Goal: Information Seeking & Learning: Learn about a topic

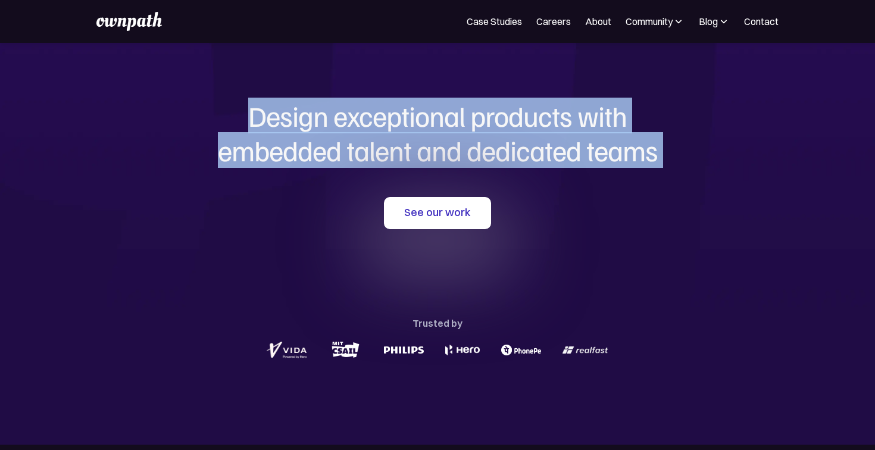
scroll to position [68, 0]
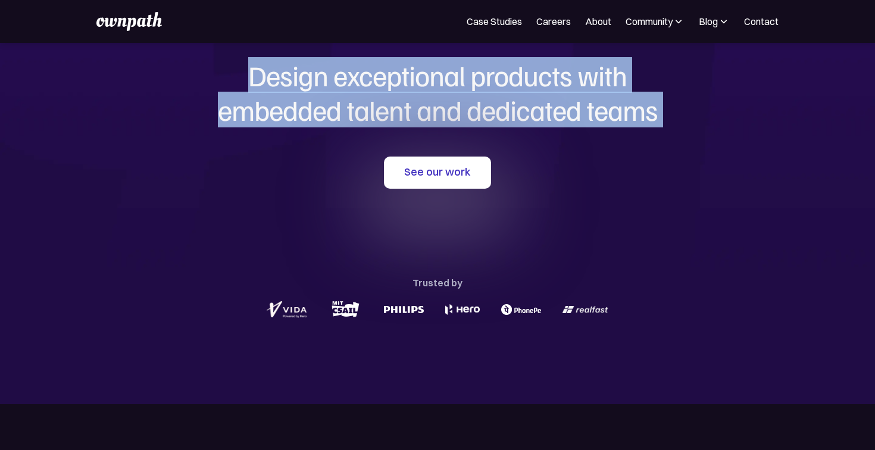
click at [418, 100] on h1 "Design exceptional products with embedded talent and dedicated teams" at bounding box center [437, 92] width 571 height 68
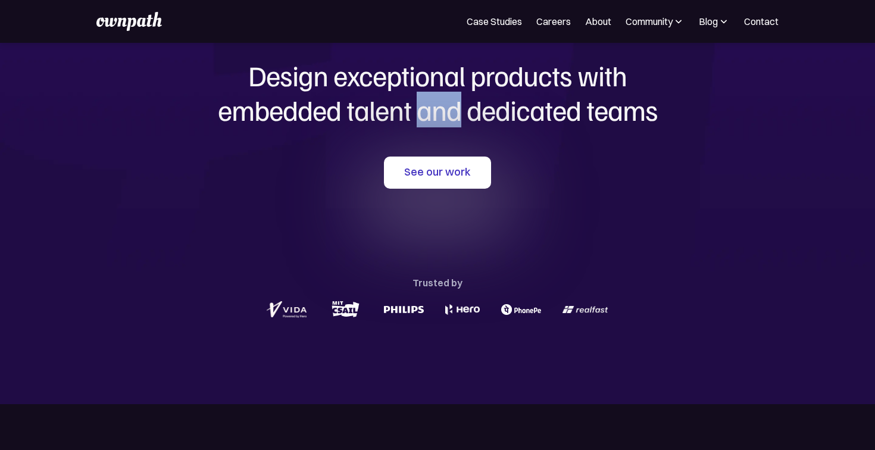
click at [418, 100] on h1 "Design exceptional products with embedded talent and dedicated teams" at bounding box center [437, 92] width 571 height 68
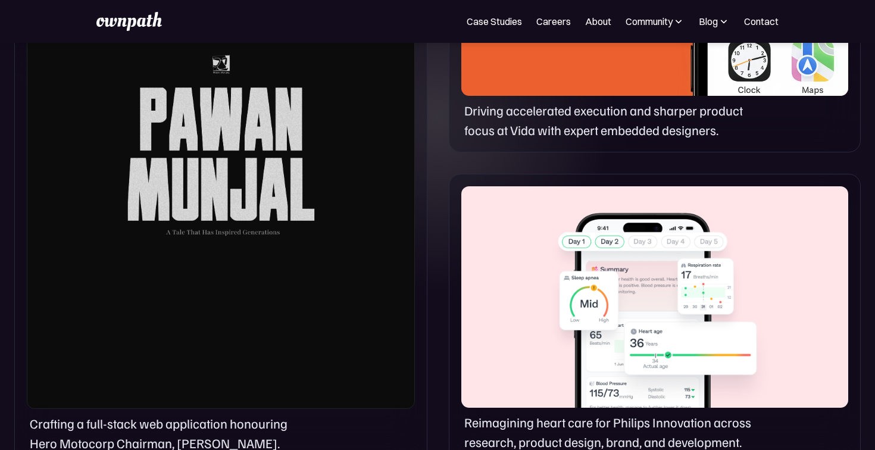
click at [432, 160] on div "Crafting a full-stack web application honouring Hero Motocorp Chairman, Pawan M…" at bounding box center [437, 164] width 875 height 632
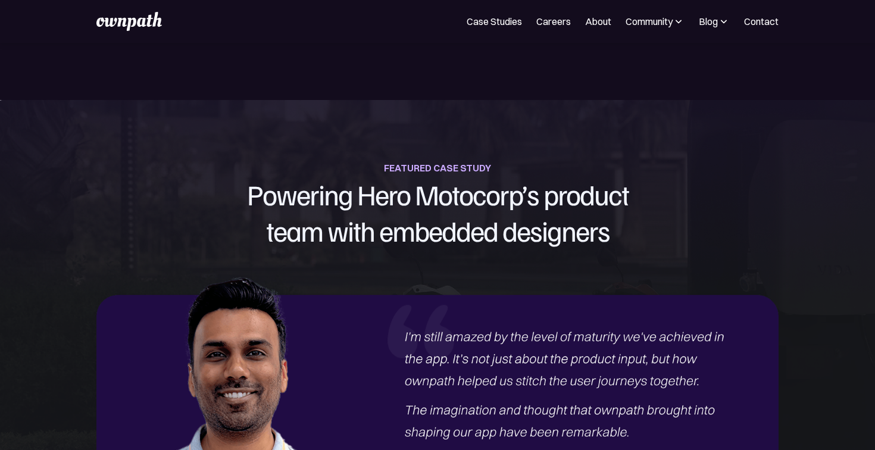
scroll to position [1223, 0]
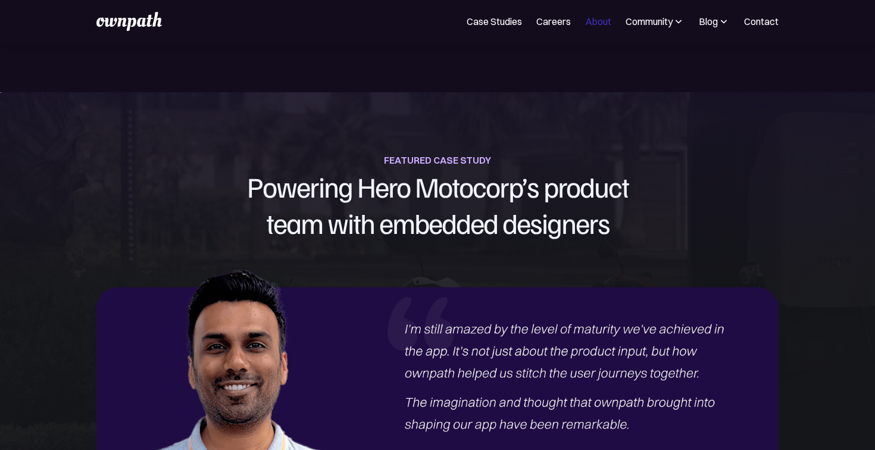
click at [592, 23] on link "About" at bounding box center [598, 21] width 26 height 14
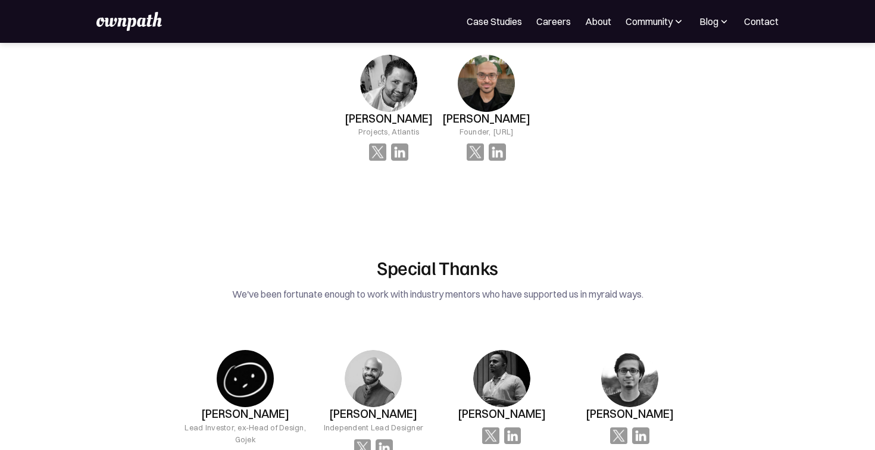
scroll to position [1606, 0]
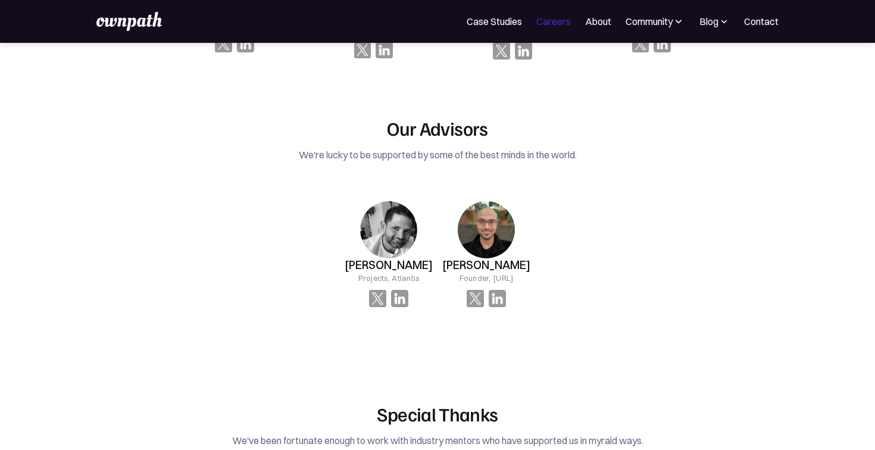
click at [537, 17] on link "Careers" at bounding box center [553, 21] width 35 height 14
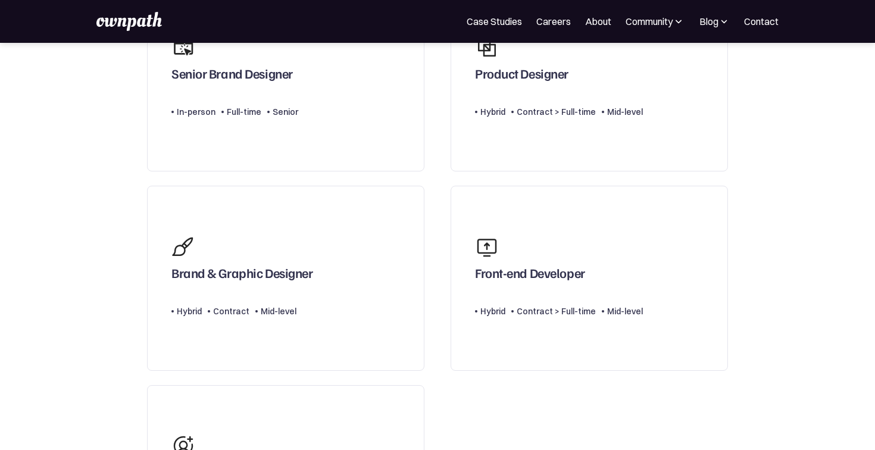
scroll to position [151, 0]
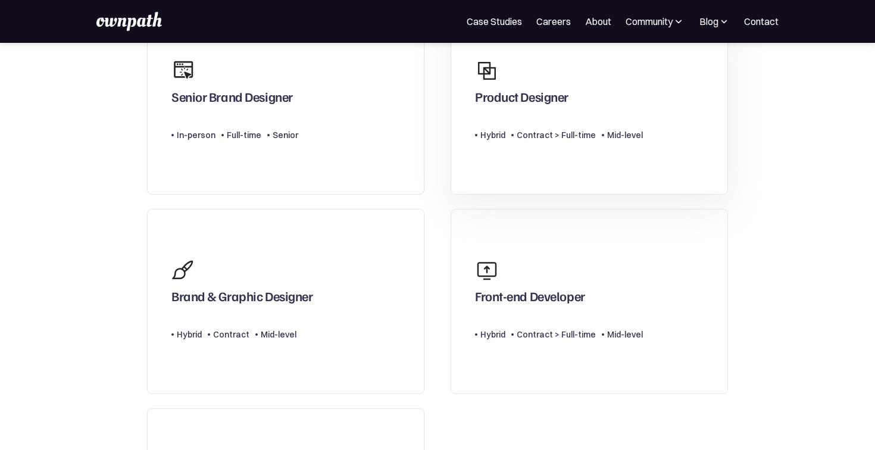
click at [527, 54] on div "Product Designer" at bounding box center [559, 81] width 168 height 57
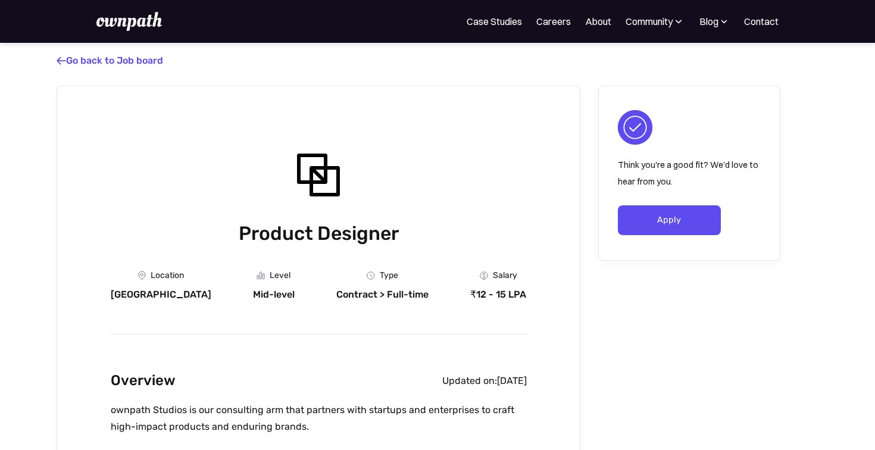
click at [355, 300] on div "Contract > Full-time" at bounding box center [382, 295] width 92 height 12
copy div "Contract > Full-time"
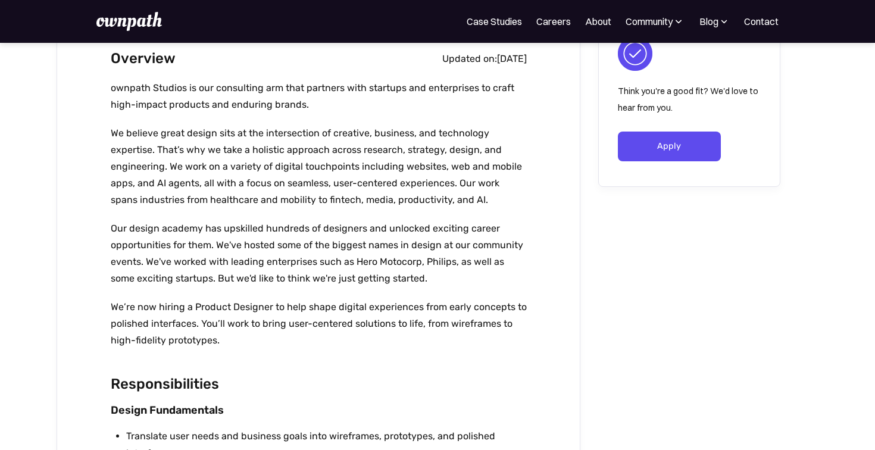
scroll to position [262, 0]
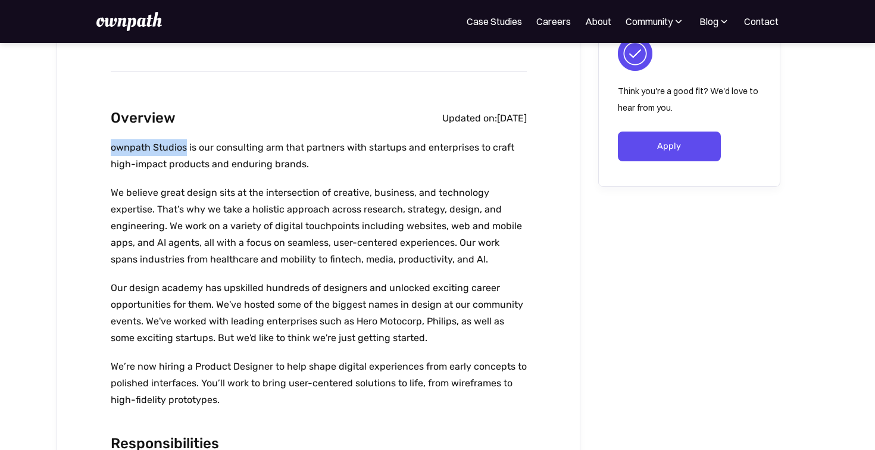
drag, startPoint x: 110, startPoint y: 151, endPoint x: 185, endPoint y: 148, distance: 75.1
click at [185, 148] on p "ownpath Studios is our consulting arm that partners with startups and enterpris…" at bounding box center [319, 155] width 416 height 33
copy p "ownpath Studios"
click at [370, 146] on p "ownpath Studios is our consulting arm that partners with startups and enterpris…" at bounding box center [319, 155] width 416 height 33
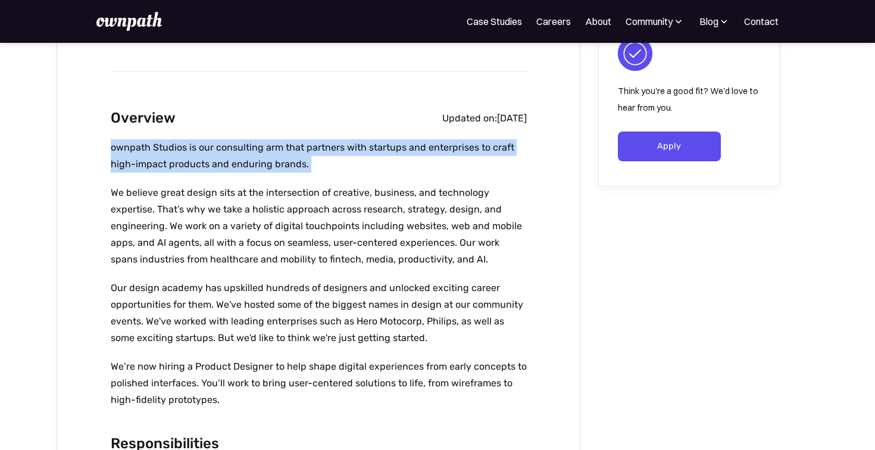
click at [370, 146] on p "ownpath Studios is our consulting arm that partners with startups and enterpris…" at bounding box center [319, 155] width 416 height 33
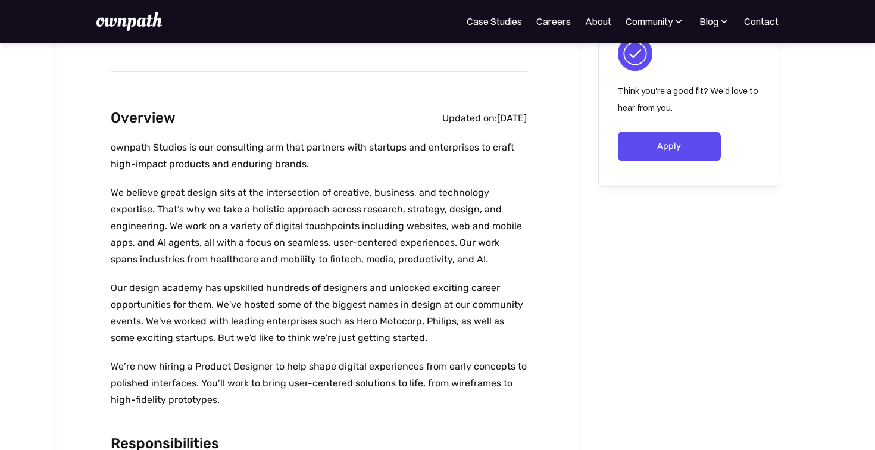
click at [267, 201] on p "We believe great design sits at the intersection of creative, business, and tec…" at bounding box center [319, 226] width 416 height 83
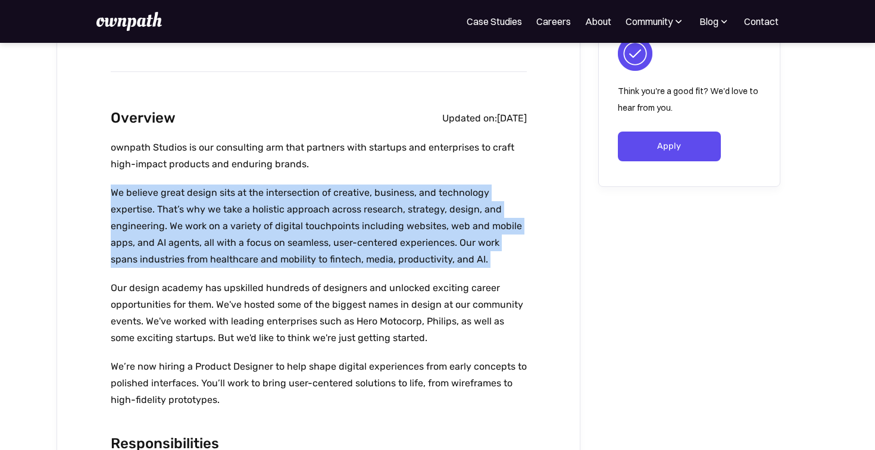
click at [267, 201] on p "We believe great design sits at the intersection of creative, business, and tec…" at bounding box center [319, 226] width 416 height 83
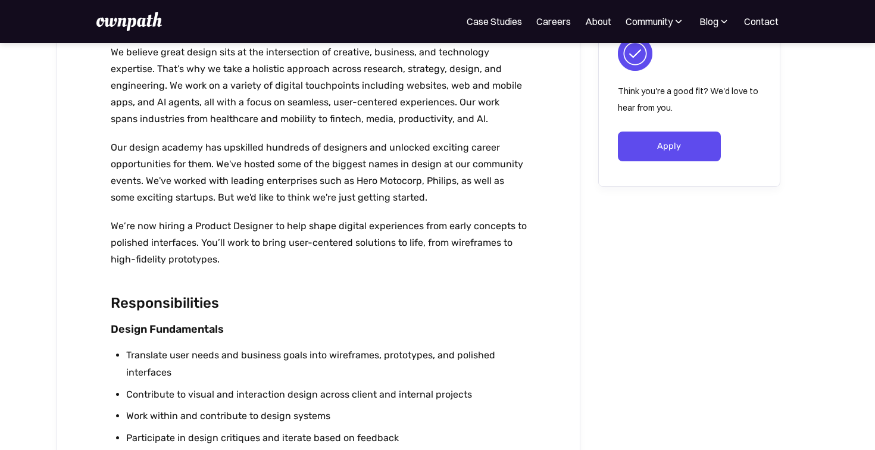
click at [282, 192] on p "Our design academy has upskilled hundreds of designers and unlocked exciting ca…" at bounding box center [319, 172] width 416 height 67
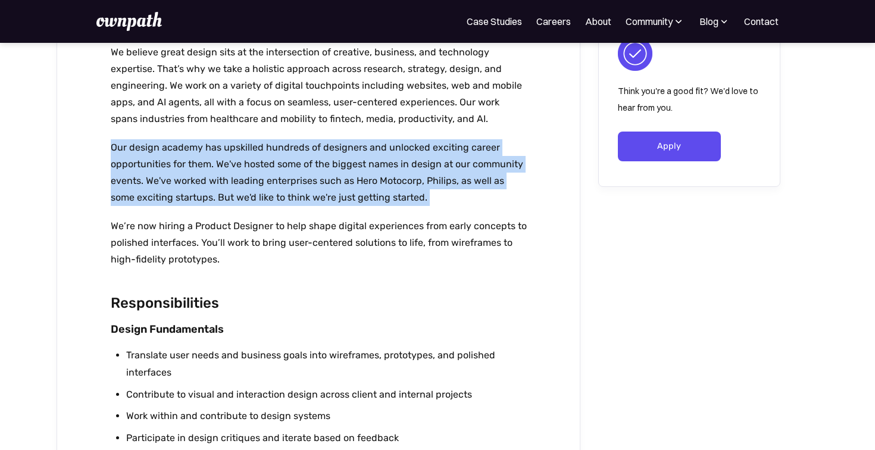
click at [282, 192] on p "Our design academy has upskilled hundreds of designers and unlocked exciting ca…" at bounding box center [319, 172] width 416 height 67
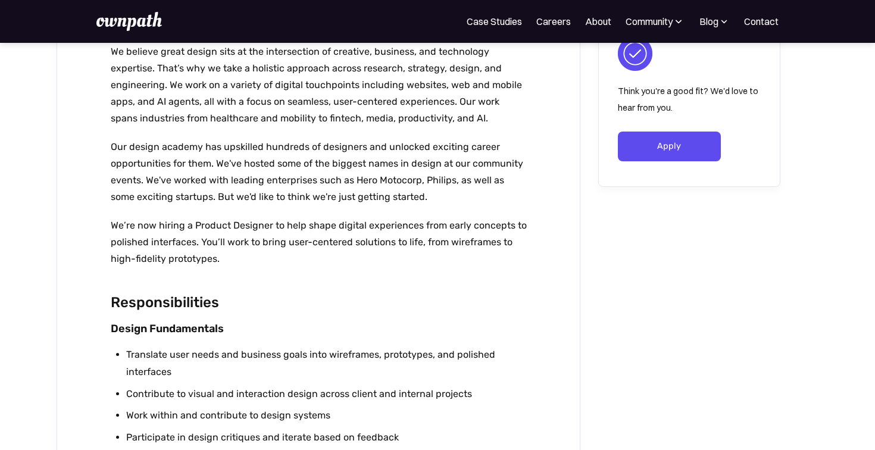
click at [196, 243] on p "We’re now hiring a Product Designer to help shape digital experiences from earl…" at bounding box center [319, 242] width 416 height 50
click at [194, 233] on p "We’re now hiring a Product Designer to help shape digital experiences from earl…" at bounding box center [319, 242] width 416 height 50
click at [191, 230] on p "We’re now hiring a Product Designer to help shape digital experiences from earl…" at bounding box center [319, 242] width 416 height 50
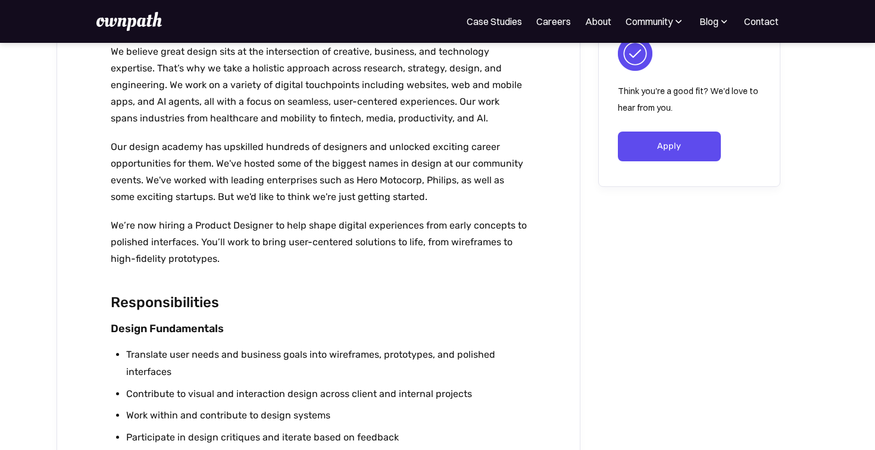
click at [182, 230] on p "We’re now hiring a Product Designer to help shape digital experiences from earl…" at bounding box center [319, 242] width 416 height 50
click at [204, 260] on p "We’re now hiring a Product Designer to help shape digital experiences from earl…" at bounding box center [319, 242] width 416 height 50
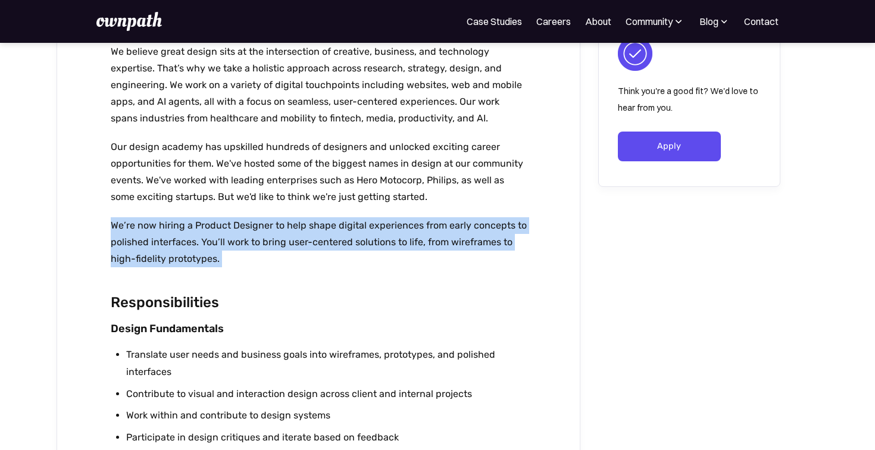
click at [204, 260] on p "We’re now hiring a Product Designer to help shape digital experiences from earl…" at bounding box center [319, 242] width 416 height 50
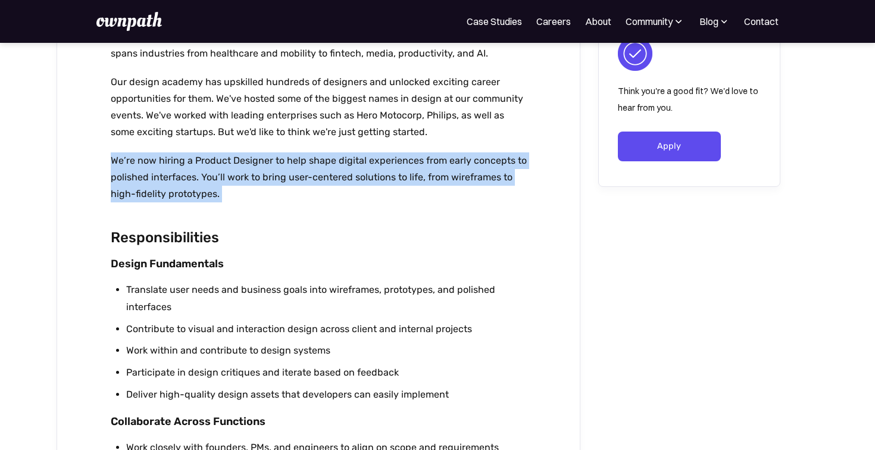
scroll to position [468, 0]
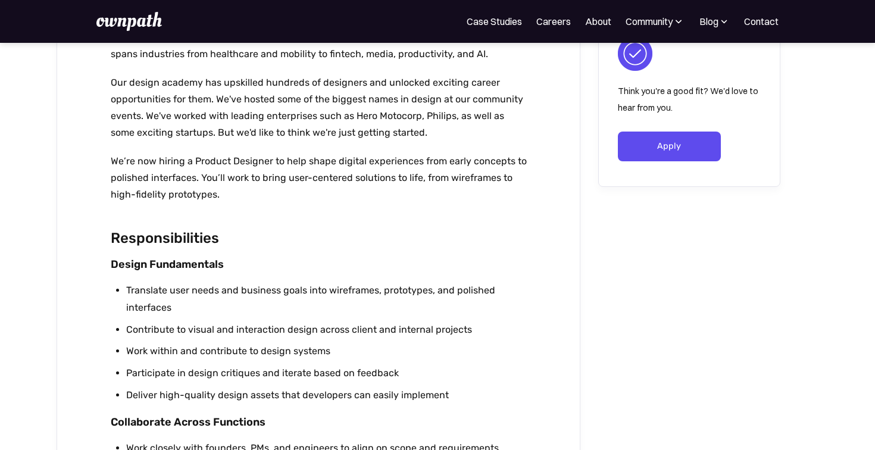
click at [201, 260] on strong "Design Fundamentals" at bounding box center [167, 264] width 113 height 13
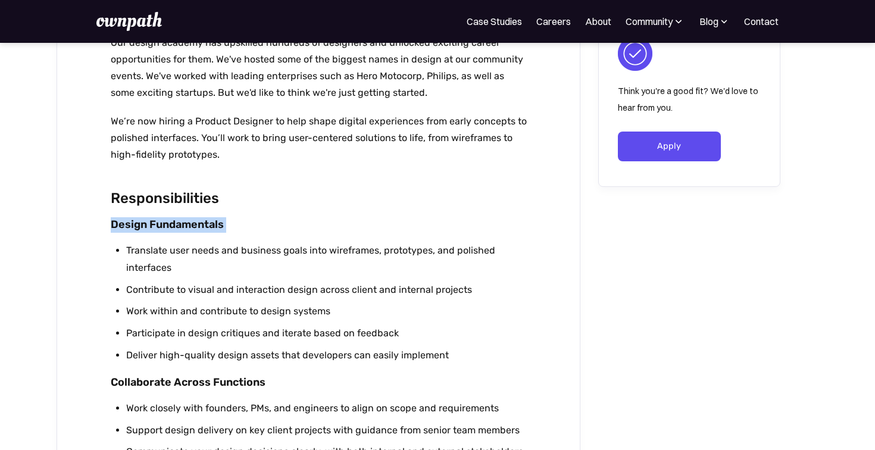
scroll to position [515, 0]
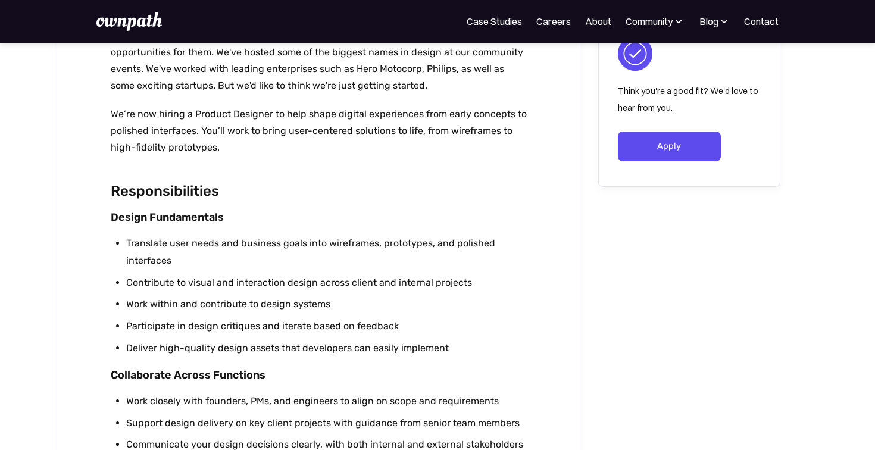
click at [195, 254] on li "Translate user needs and business goals into wireframes, prototypes, and polish…" at bounding box center [326, 252] width 401 height 35
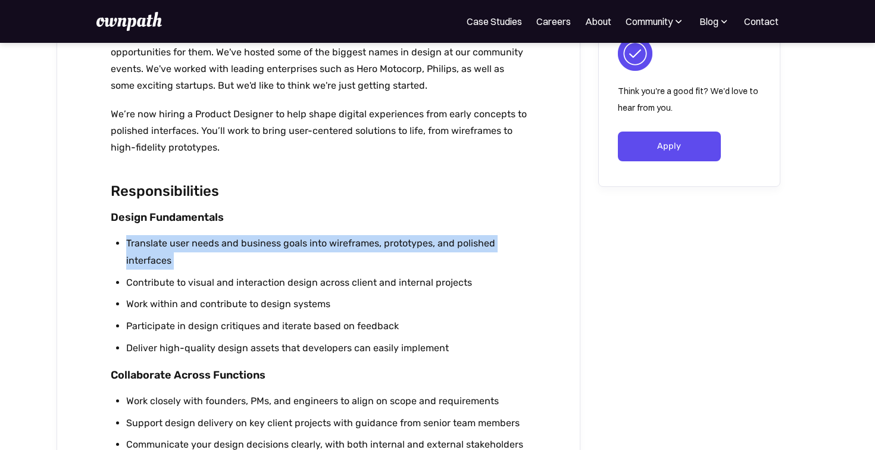
click at [195, 254] on li "Translate user needs and business goals into wireframes, prototypes, and polish…" at bounding box center [326, 252] width 401 height 35
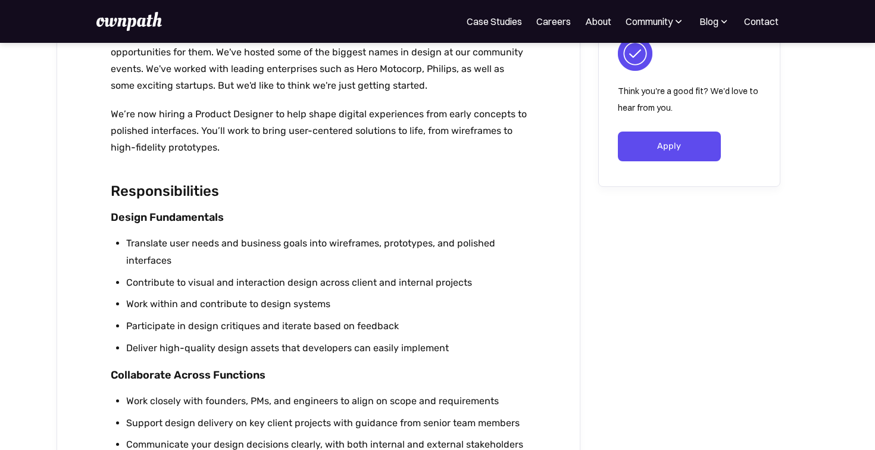
click at [192, 287] on li "Contribute to visual and interaction design across client and internal projects" at bounding box center [326, 282] width 401 height 17
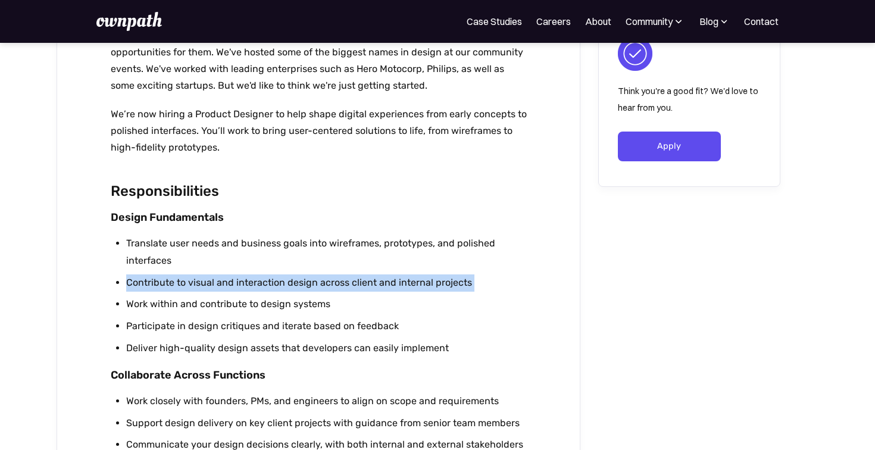
click at [192, 287] on li "Contribute to visual and interaction design across client and internal projects" at bounding box center [326, 282] width 401 height 17
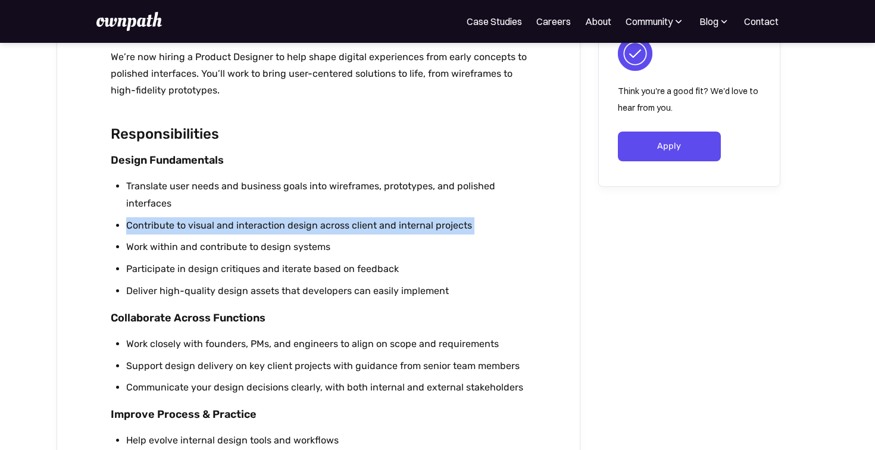
scroll to position [595, 0]
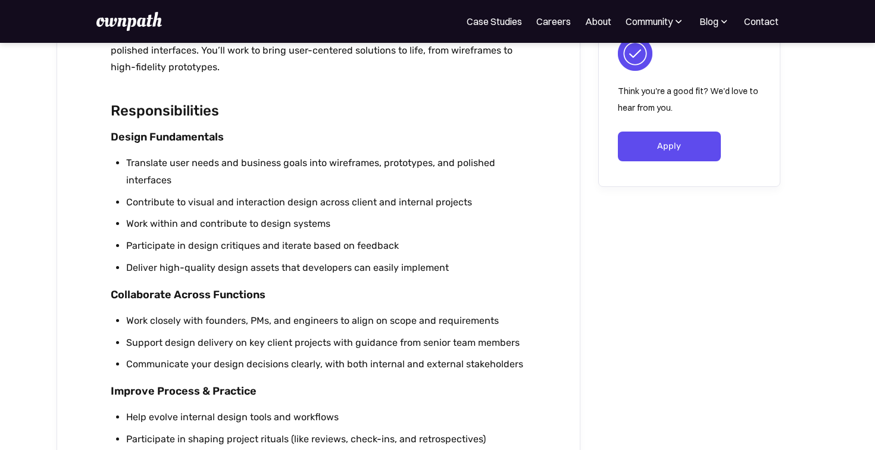
click at [192, 287] on h5 "Collaborate Across Functions" at bounding box center [319, 294] width 416 height 15
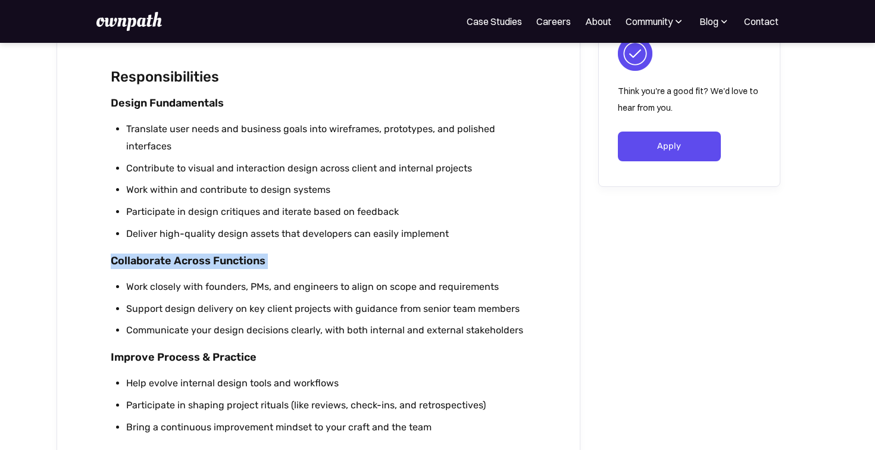
scroll to position [690, 0]
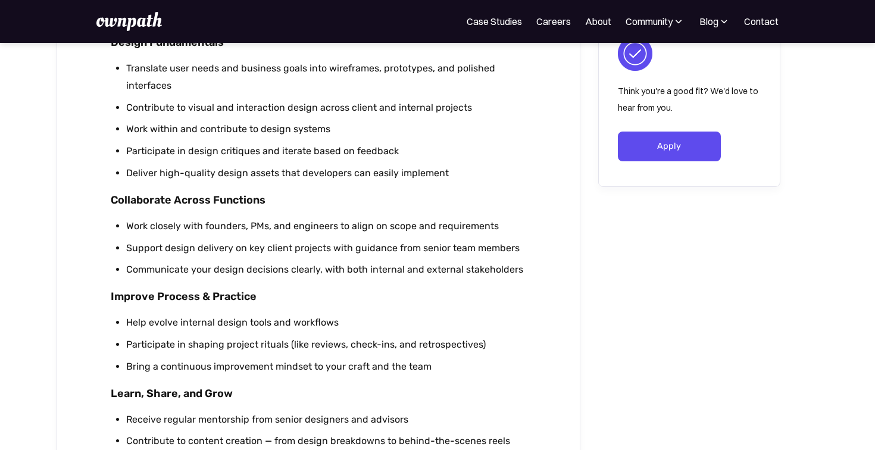
click at [210, 236] on ul "Work closely with founders, PMs, and engineers to align on scope and requiremen…" at bounding box center [319, 250] width 416 height 65
click at [204, 255] on li "Support design delivery on key client projects with guidance from senior team m…" at bounding box center [326, 248] width 401 height 17
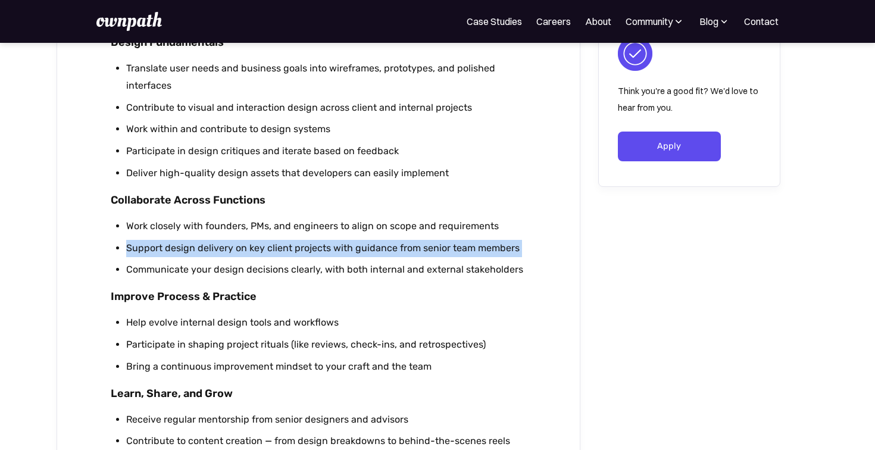
click at [204, 255] on li "Support design delivery on key client projects with guidance from senior team m…" at bounding box center [326, 248] width 401 height 17
click at [230, 237] on ul "Work closely with founders, PMs, and engineers to align on scope and requiremen…" at bounding box center [319, 250] width 416 height 65
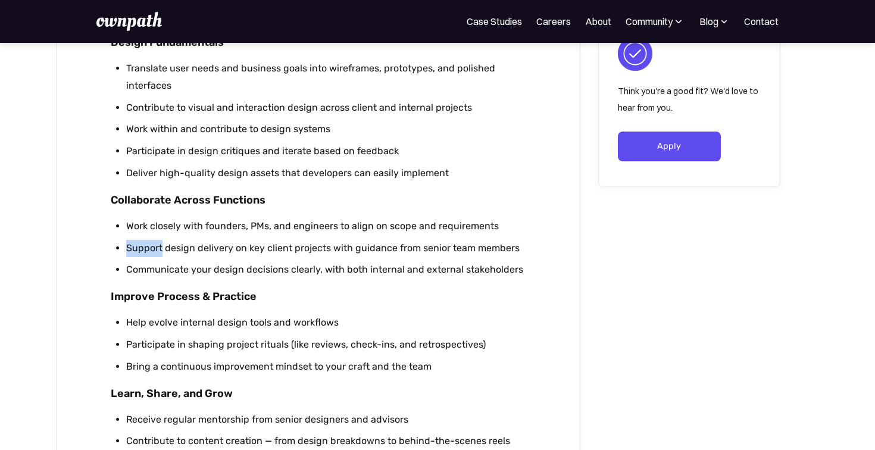
click at [230, 237] on ul "Work closely with founders, PMs, and engineers to align on scope and requiremen…" at bounding box center [319, 250] width 416 height 65
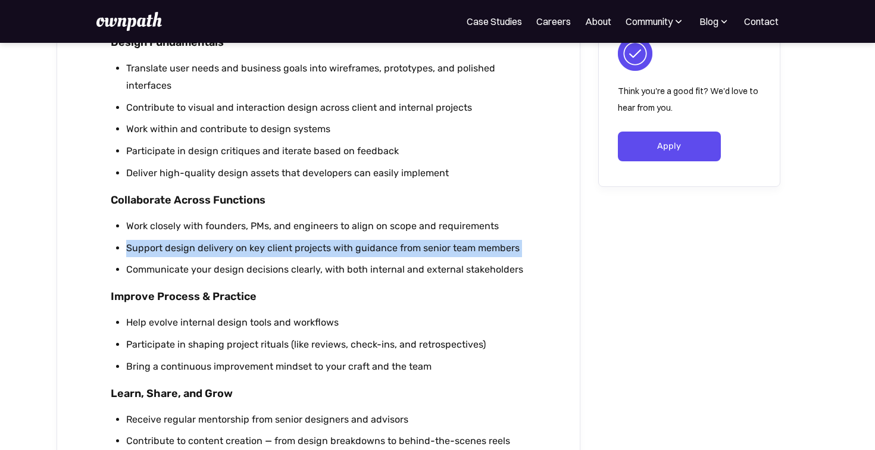
click at [230, 237] on ul "Work closely with founders, PMs, and engineers to align on scope and requiremen…" at bounding box center [319, 250] width 416 height 65
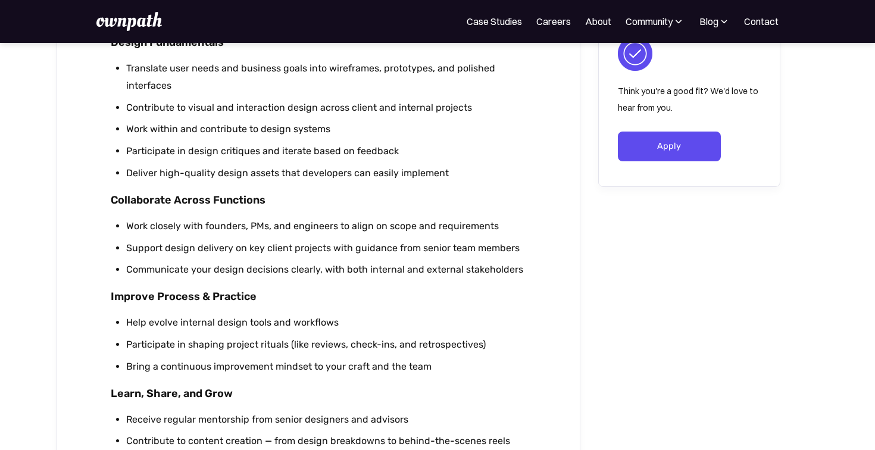
click at [213, 264] on li "Communicate your design decisions clearly, with both internal and external stak…" at bounding box center [326, 269] width 401 height 17
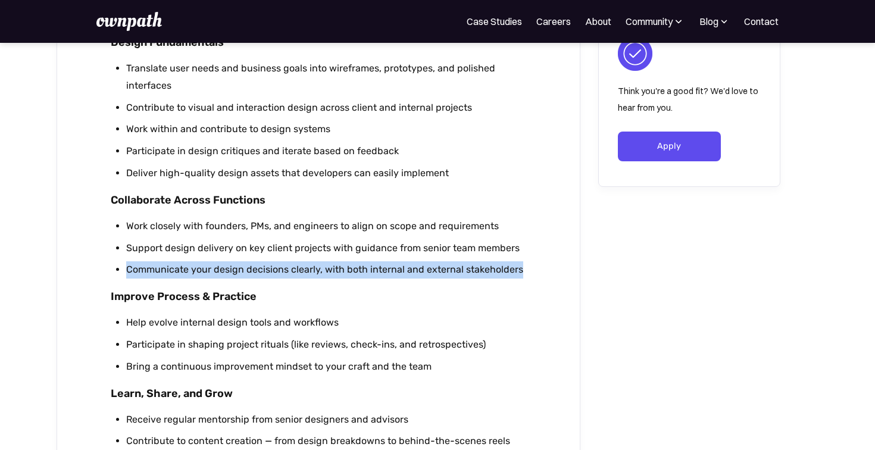
click at [213, 264] on li "Communicate your design decisions clearly, with both internal and external stak…" at bounding box center [326, 269] width 401 height 17
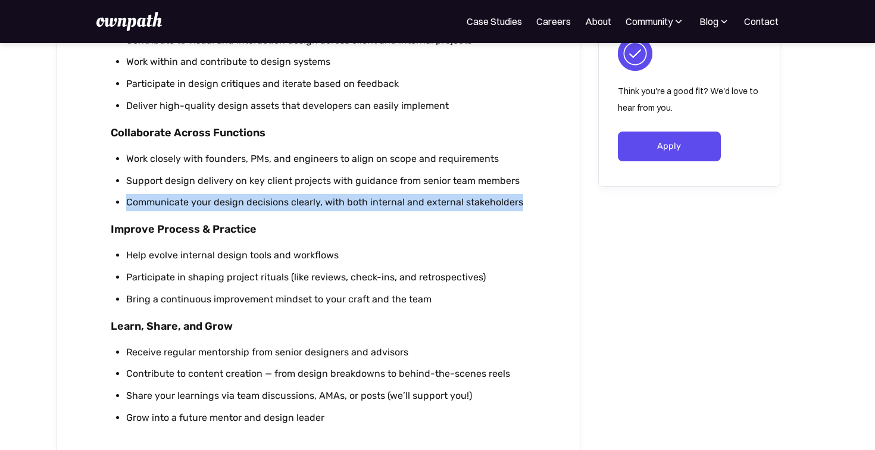
scroll to position [758, 0]
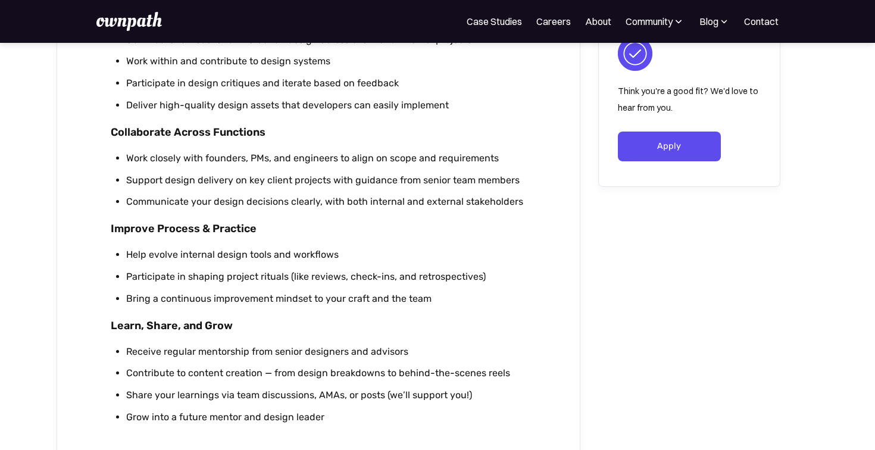
click at [179, 254] on li "Help evolve internal design tools and workflows" at bounding box center [326, 254] width 401 height 17
click at [212, 244] on div "Design Fundamentals Translate user needs and business goals into wireframes, pr…" at bounding box center [319, 202] width 416 height 470
click at [212, 260] on li "Help evolve internal design tools and workflows" at bounding box center [326, 254] width 401 height 17
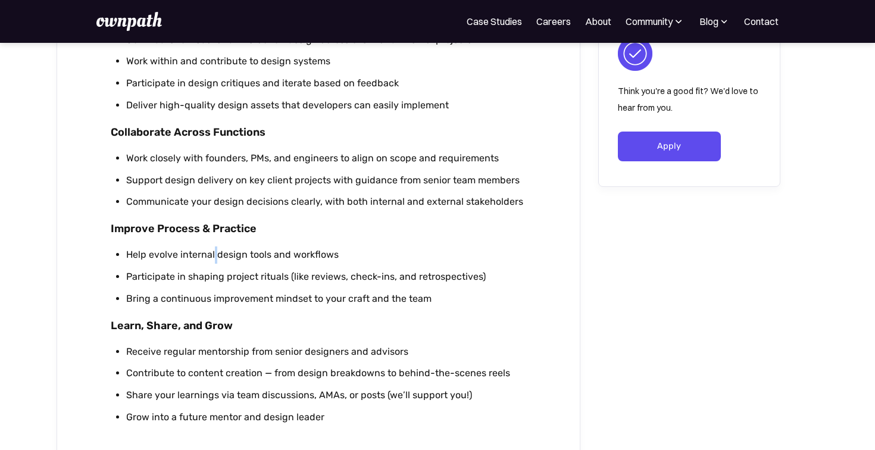
click at [212, 260] on li "Help evolve internal design tools and workflows" at bounding box center [326, 254] width 401 height 17
click at [242, 254] on li "Help evolve internal design tools and workflows" at bounding box center [326, 254] width 401 height 17
click at [271, 255] on li "Help evolve internal design tools and workflows" at bounding box center [326, 254] width 401 height 17
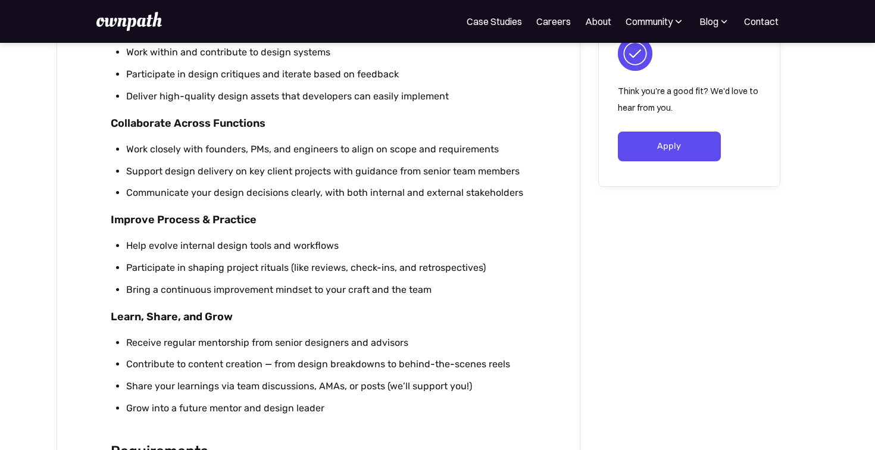
scroll to position [768, 0]
click at [261, 268] on li "Participate in shaping project rituals (like reviews, check-ins, and retrospect…" at bounding box center [326, 266] width 401 height 17
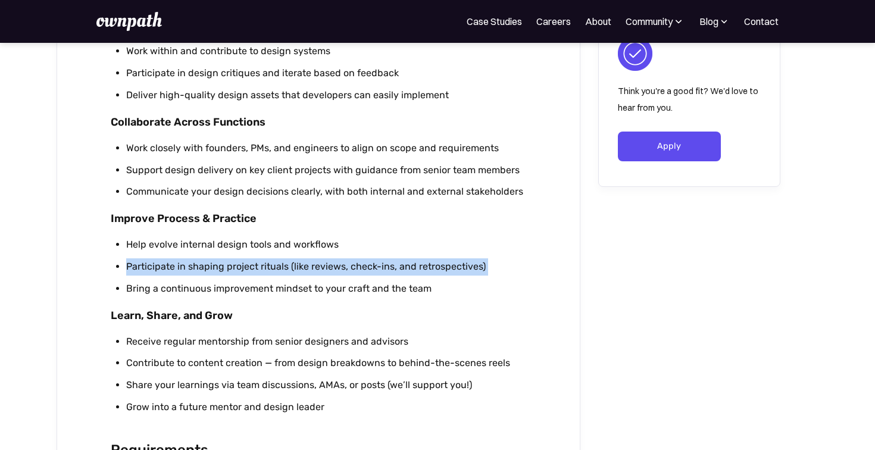
click at [261, 268] on li "Participate in shaping project rituals (like reviews, check-ins, and retrospect…" at bounding box center [326, 266] width 401 height 17
click at [259, 268] on li "Participate in shaping project rituals (like reviews, check-ins, and retrospect…" at bounding box center [326, 266] width 401 height 17
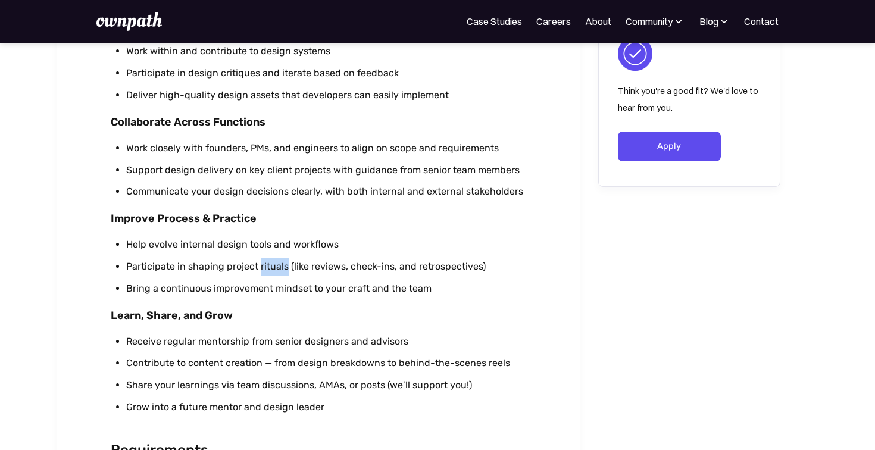
click at [259, 268] on li "Participate in shaping project rituals (like reviews, check-ins, and retrospect…" at bounding box center [326, 266] width 401 height 17
click at [296, 265] on li "Participate in shaping project rituals (like reviews, check-ins, and retrospect…" at bounding box center [326, 266] width 401 height 17
click at [377, 273] on li "Participate in shaping project rituals (like reviews, check-ins, and retrospect…" at bounding box center [326, 266] width 401 height 17
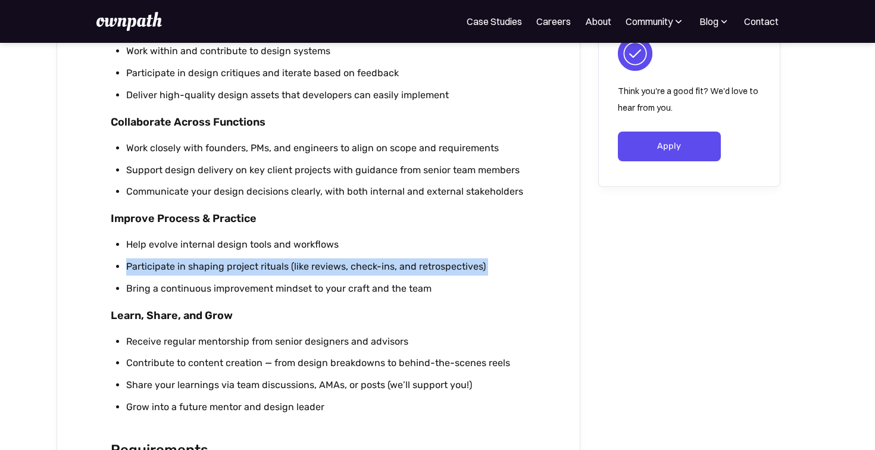
click at [377, 273] on li "Participate in shaping project rituals (like reviews, check-ins, and retrospect…" at bounding box center [326, 266] width 401 height 17
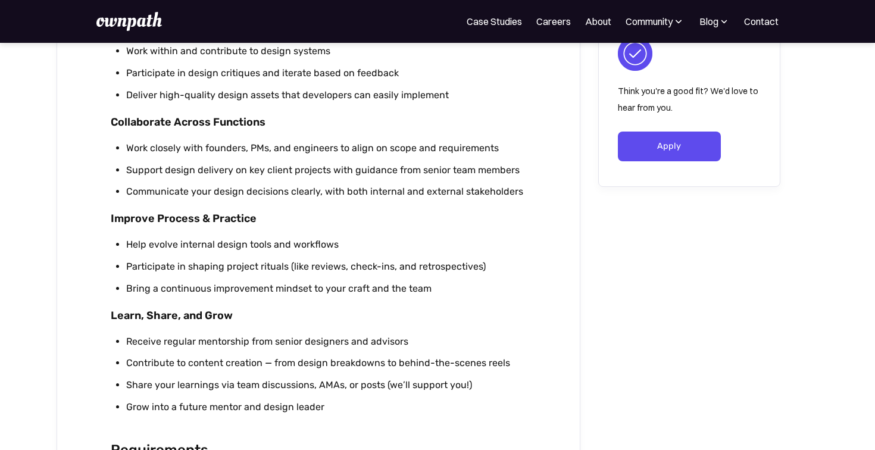
click at [263, 290] on li "Bring a continuous improvement mindset to your craft and the team" at bounding box center [326, 288] width 401 height 17
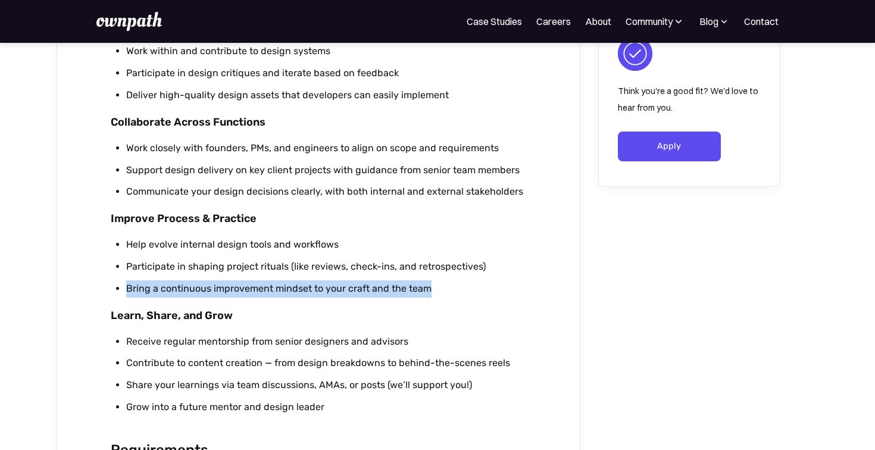
click at [263, 290] on li "Bring a continuous improvement mindset to your craft and the team" at bounding box center [326, 288] width 401 height 17
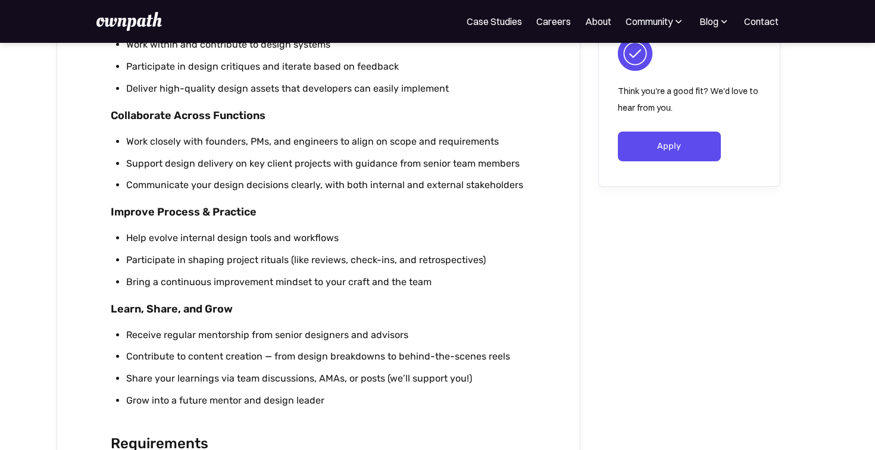
click at [212, 338] on li "Receive regular mentorship from senior designers and advisors" at bounding box center [326, 335] width 401 height 17
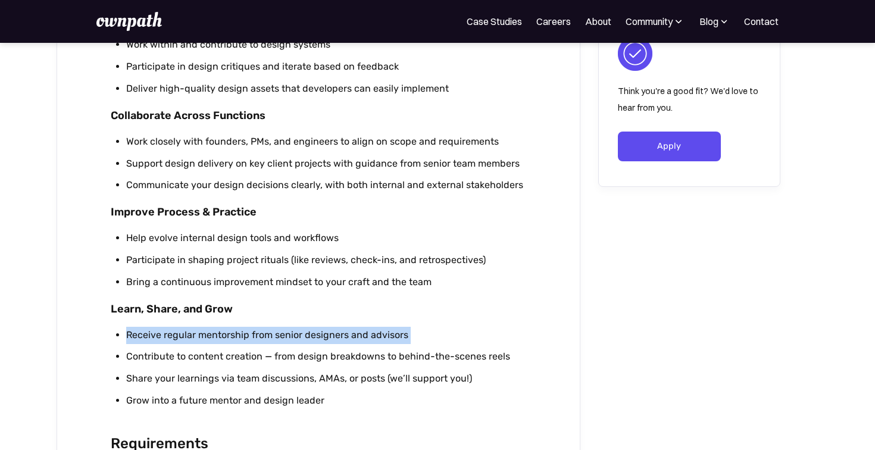
click at [212, 338] on li "Receive regular mentorship from senior designers and advisors" at bounding box center [326, 335] width 401 height 17
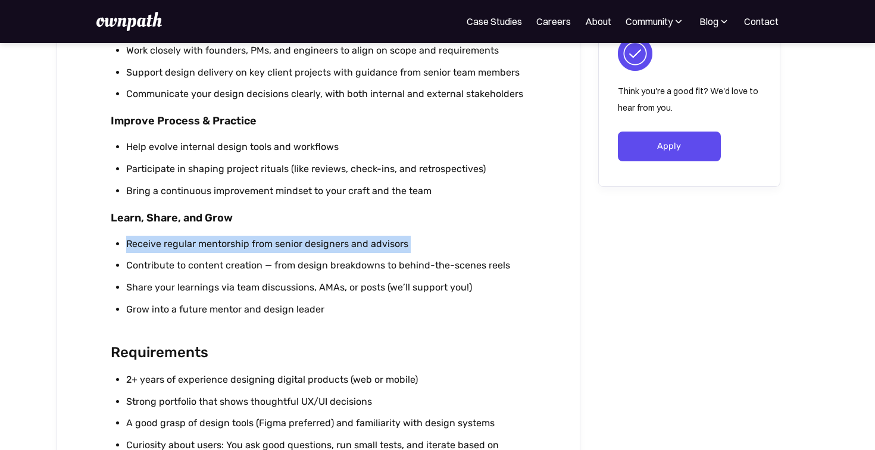
scroll to position [867, 0]
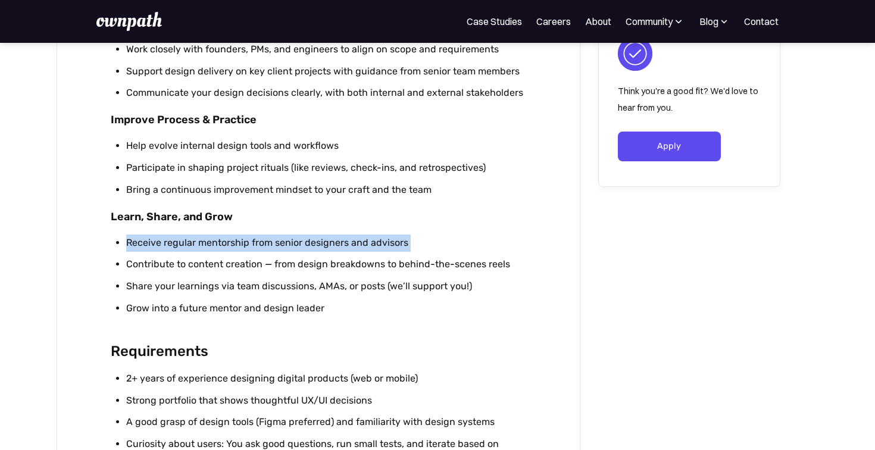
click at [246, 252] on ul "Receive regular mentorship from senior designers and advisors Contribute to con…" at bounding box center [319, 278] width 416 height 87
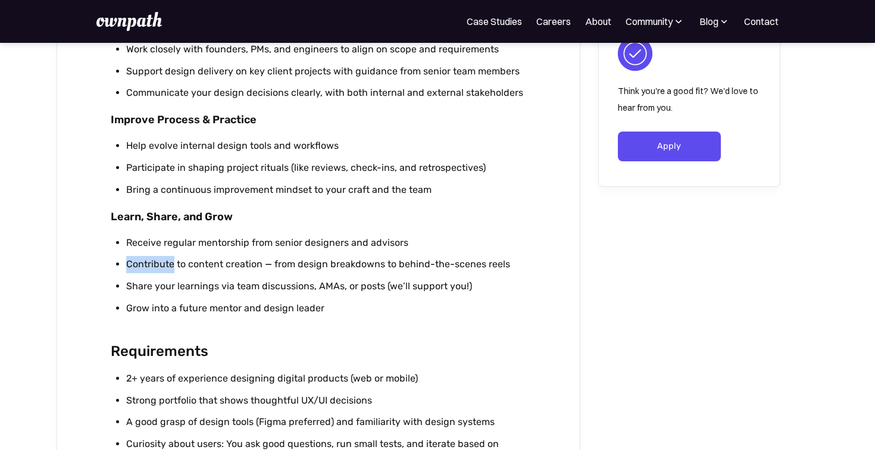
click at [246, 252] on ul "Receive regular mentorship from senior designers and advisors Contribute to con…" at bounding box center [319, 278] width 416 height 87
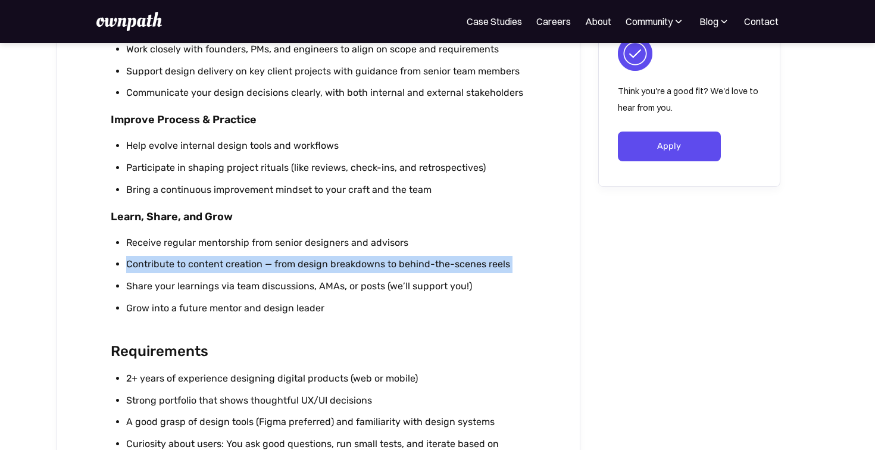
click at [246, 252] on ul "Receive regular mentorship from senior designers and advisors Contribute to con…" at bounding box center [319, 278] width 416 height 87
click at [245, 275] on ul "Receive regular mentorship from senior designers and advisors Contribute to con…" at bounding box center [319, 278] width 416 height 87
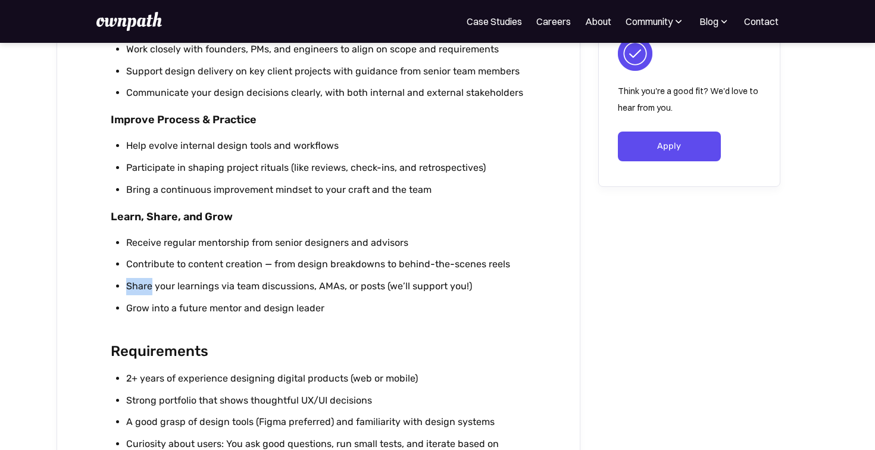
click at [245, 275] on ul "Receive regular mentorship from senior designers and advisors Contribute to con…" at bounding box center [319, 278] width 416 height 87
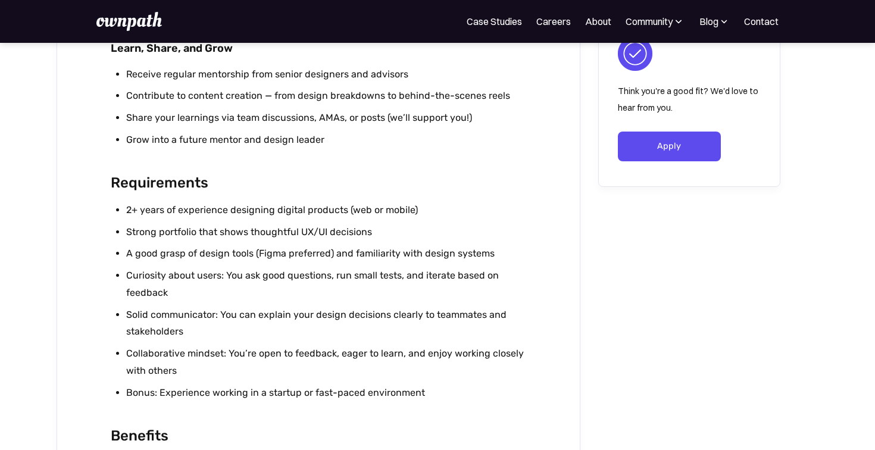
click at [245, 265] on ul "2+ years of experience designing digital products (web or mobile) Strong portfo…" at bounding box center [319, 304] width 416 height 205
click at [240, 254] on li "A good grasp of design tools (Figma preferred) and familiarity with design syst…" at bounding box center [326, 253] width 401 height 17
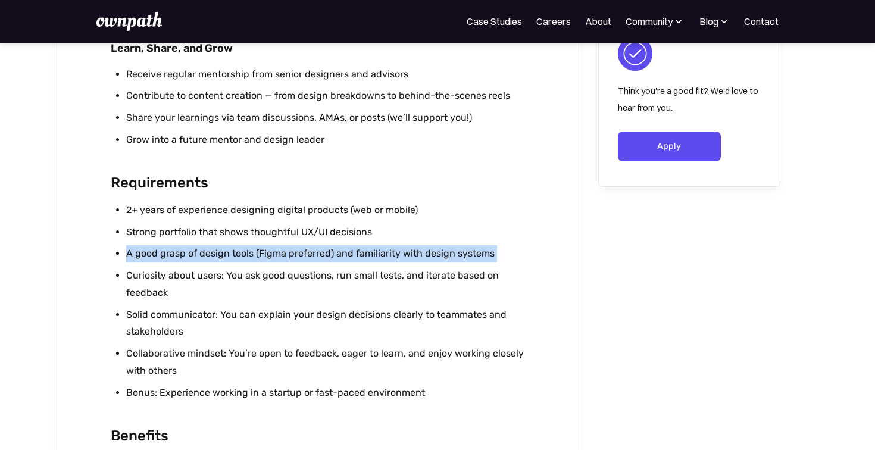
click at [240, 254] on li "A good grasp of design tools (Figma preferred) and familiarity with design syst…" at bounding box center [326, 253] width 401 height 17
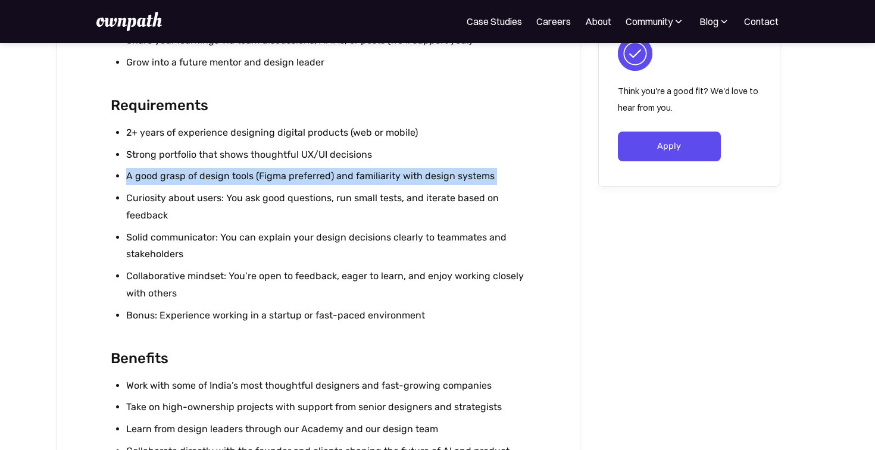
scroll to position [1133, 0]
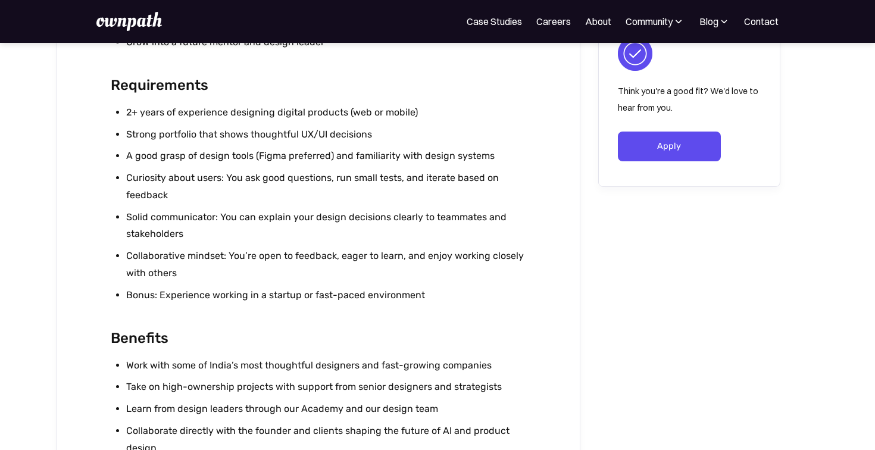
click at [246, 179] on li "Curiosity about users: You ask good questions, run small tests, and iterate bas…" at bounding box center [326, 187] width 401 height 35
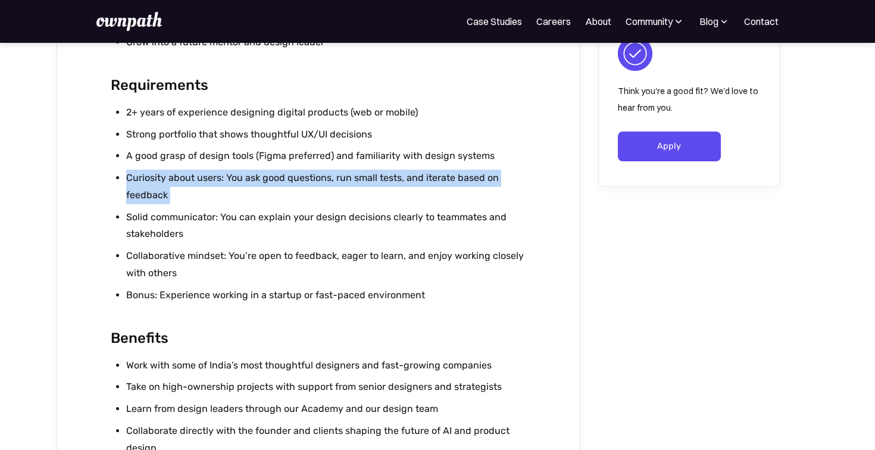
click at [246, 179] on li "Curiosity about users: You ask good questions, run small tests, and iterate bas…" at bounding box center [326, 187] width 401 height 35
click at [265, 171] on li "Curiosity about users: You ask good questions, run small tests, and iterate bas…" at bounding box center [326, 187] width 401 height 35
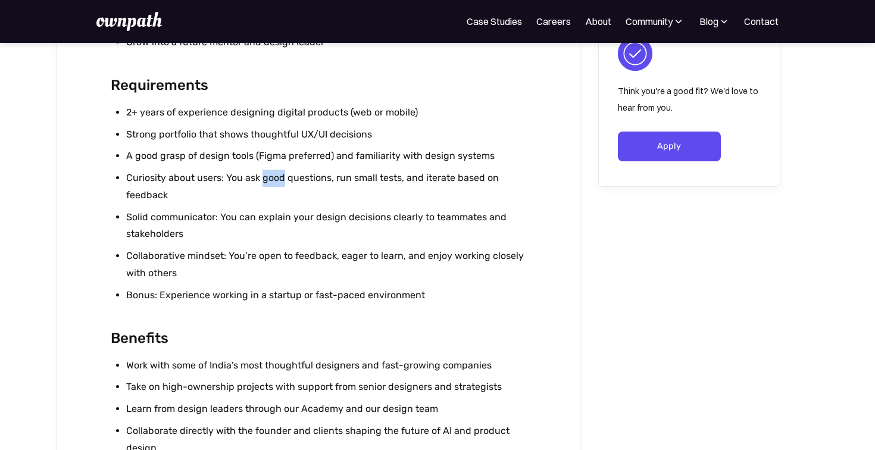
click at [265, 171] on li "Curiosity about users: You ask good questions, run small tests, and iterate bas…" at bounding box center [326, 187] width 401 height 35
click at [305, 171] on li "Curiosity about users: You ask good questions, run small tests, and iterate bas…" at bounding box center [326, 187] width 401 height 35
click at [371, 177] on li "Curiosity about users: You ask good questions, run small tests, and iterate bas…" at bounding box center [326, 187] width 401 height 35
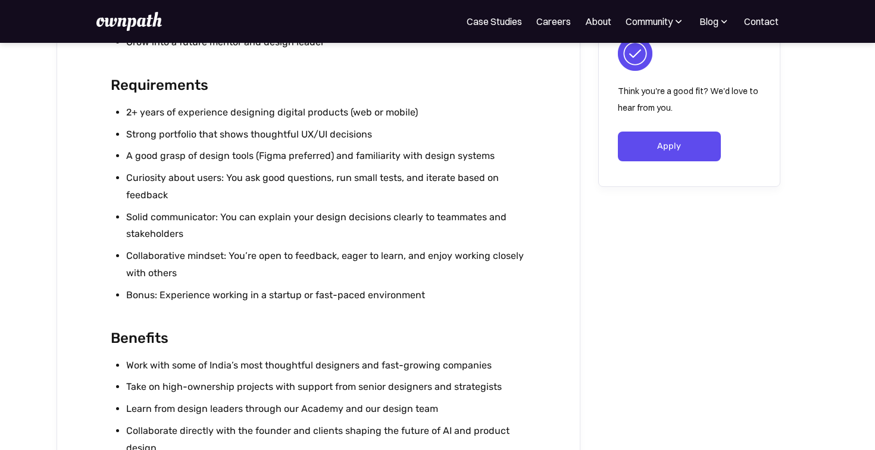
click at [170, 220] on li "Solid communicator: You can explain your design decisions clearly to teammates …" at bounding box center [326, 226] width 401 height 35
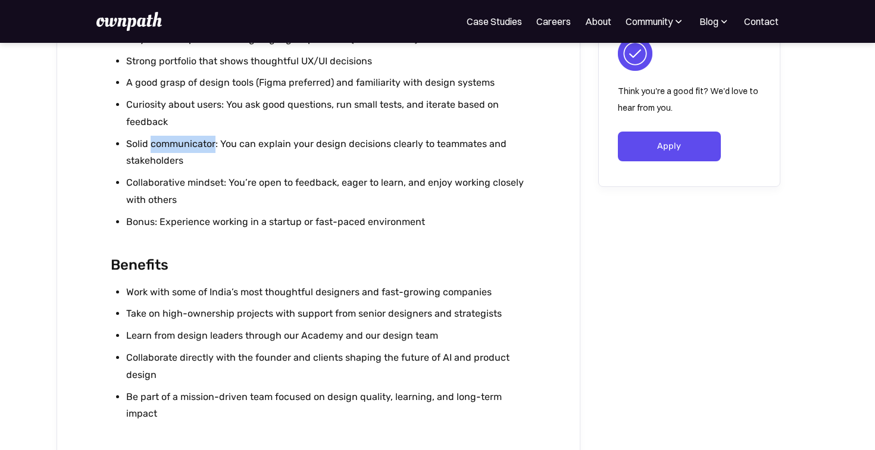
scroll to position [1210, 0]
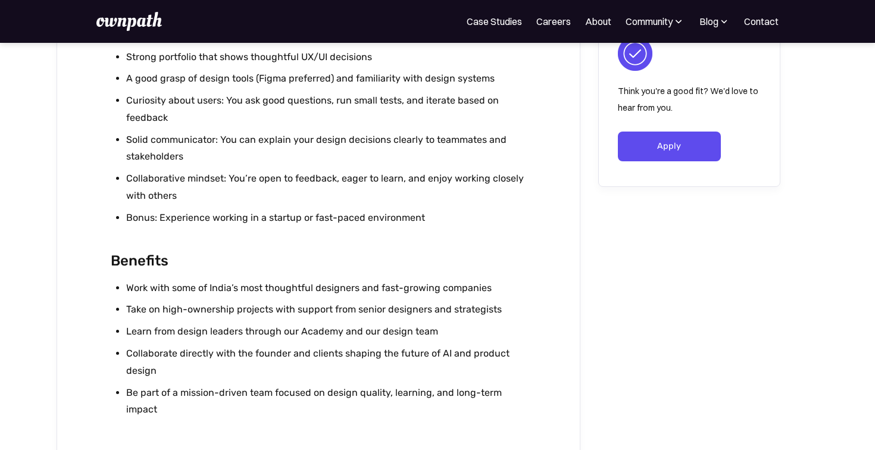
click at [203, 280] on li "Work with some of India’s most thoughtful designers and fast-growing companies" at bounding box center [326, 288] width 401 height 17
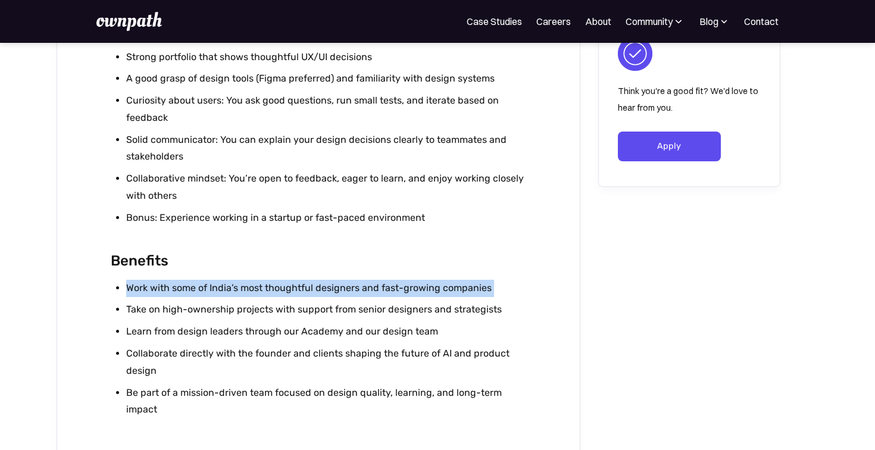
click at [203, 280] on li "Work with some of India’s most thoughtful designers and fast-growing companies" at bounding box center [326, 288] width 401 height 17
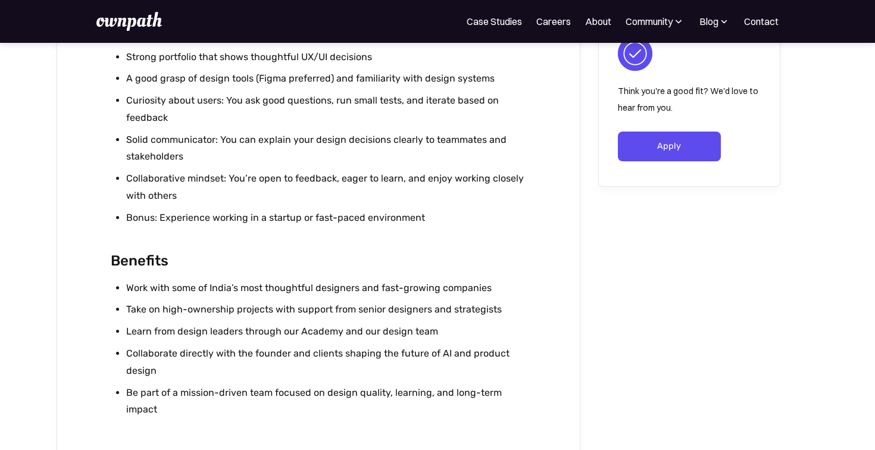
click at [200, 305] on li "Take on high-ownership projects with support from senior designers and strategi…" at bounding box center [326, 309] width 401 height 17
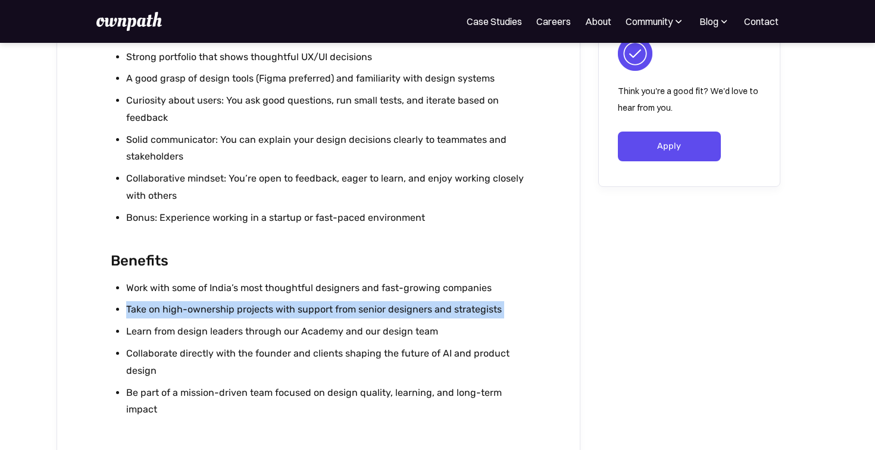
click at [200, 305] on li "Take on high-ownership projects with support from senior designers and strategi…" at bounding box center [326, 309] width 401 height 17
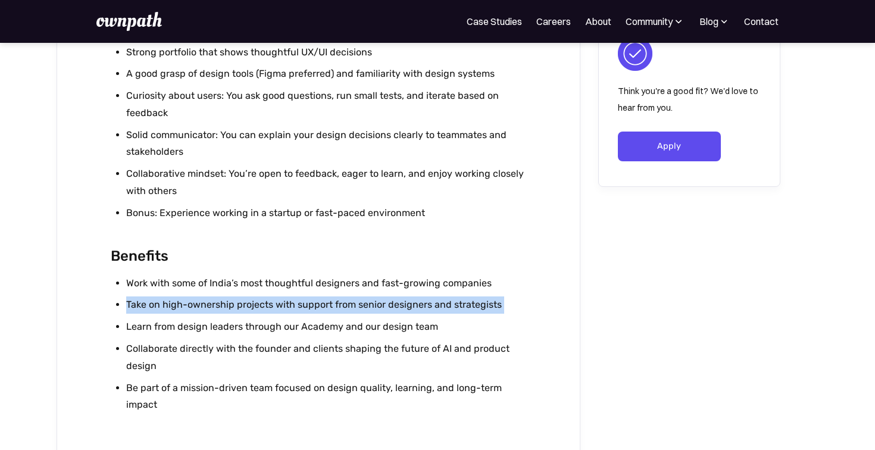
click at [165, 307] on li "Take on high-ownership projects with support from senior designers and strategi…" at bounding box center [326, 304] width 401 height 17
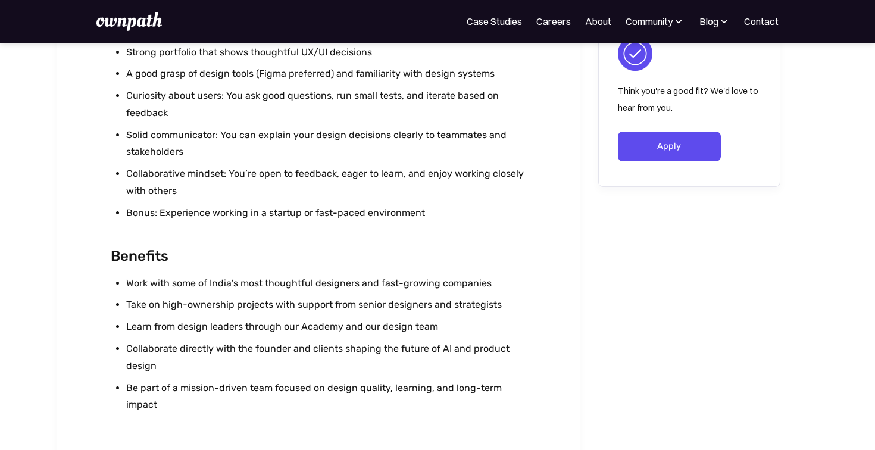
click at [163, 306] on li "Take on high-ownership projects with support from senior designers and strategi…" at bounding box center [326, 304] width 401 height 17
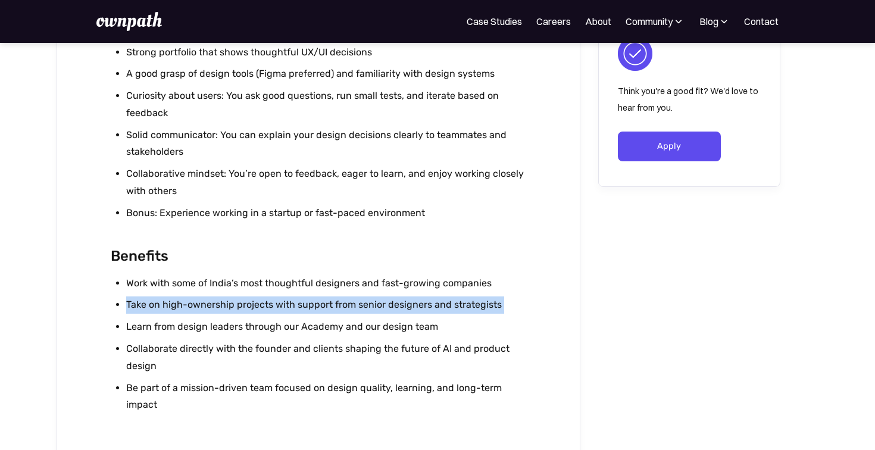
click at [163, 306] on li "Take on high-ownership projects with support from senior designers and strategi…" at bounding box center [326, 304] width 401 height 17
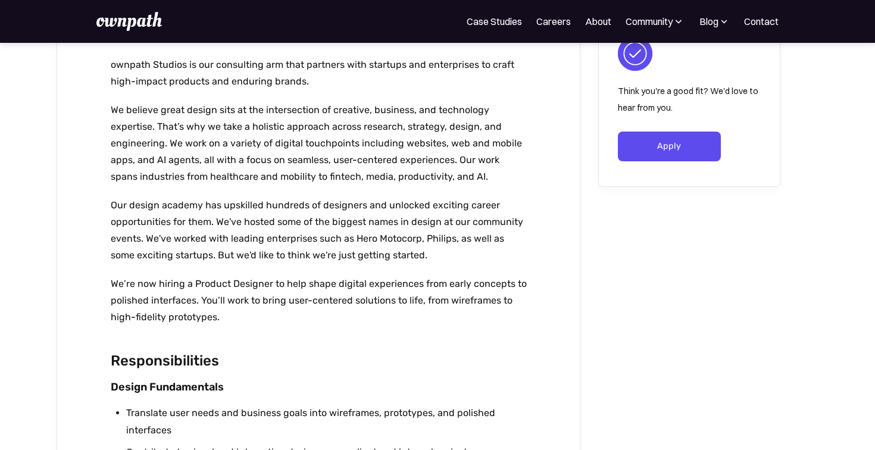
scroll to position [0, 0]
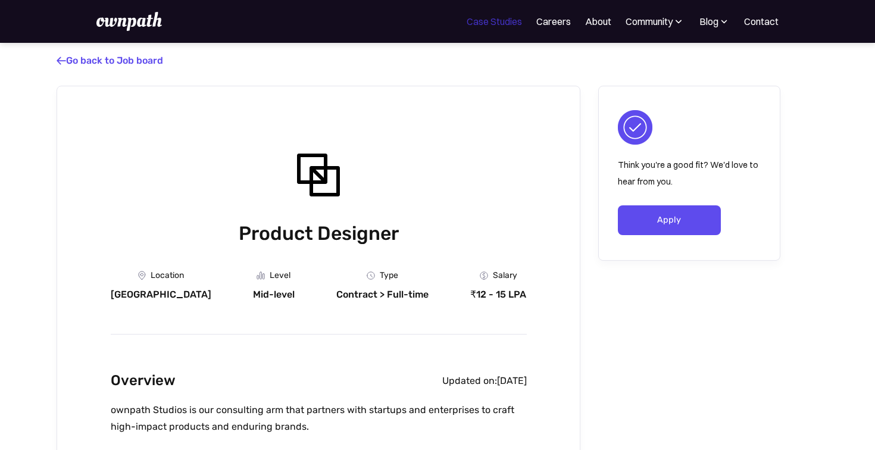
click at [486, 23] on link "Case Studies" at bounding box center [494, 21] width 55 height 14
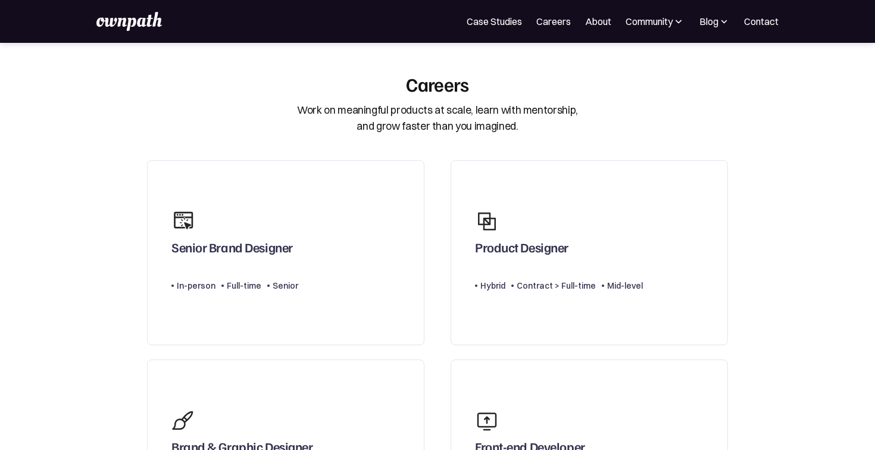
click at [107, 12] on img at bounding box center [128, 21] width 65 height 19
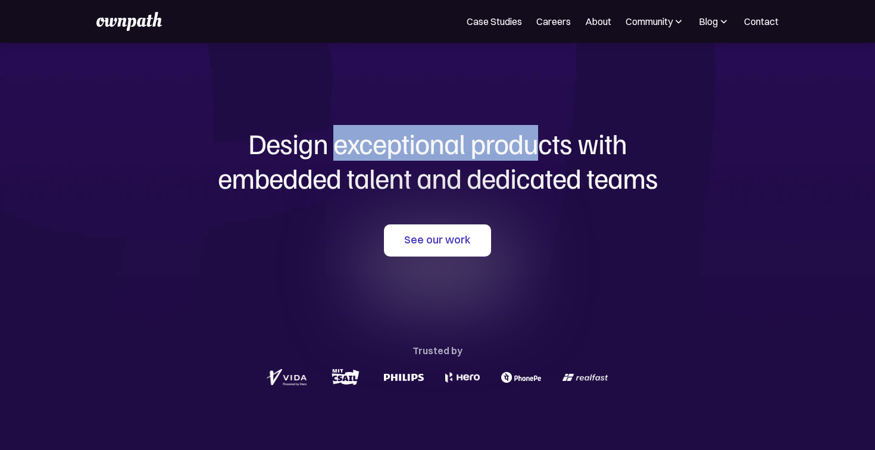
drag, startPoint x: 334, startPoint y: 158, endPoint x: 544, endPoint y: 155, distance: 210.1
click at [544, 155] on h1 "Design exceptional products with embedded talent and dedicated teams" at bounding box center [437, 160] width 571 height 68
click at [563, 23] on link "Careers" at bounding box center [553, 21] width 35 height 14
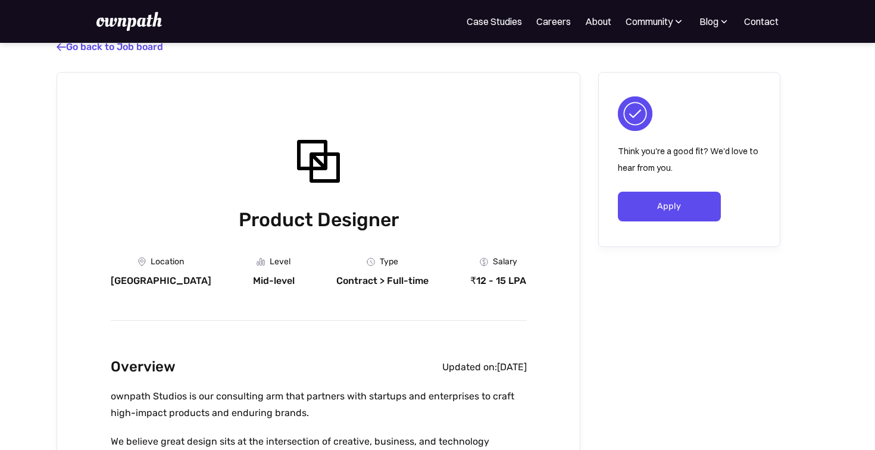
scroll to position [14, 0]
click at [64, 49] on link " Go back to Job board" at bounding box center [110, 45] width 107 height 11
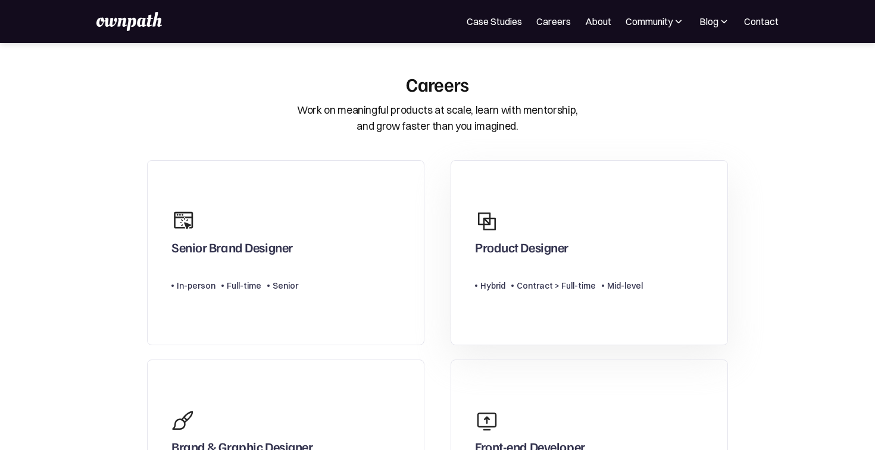
click at [542, 229] on div "Product Designer" at bounding box center [559, 232] width 168 height 57
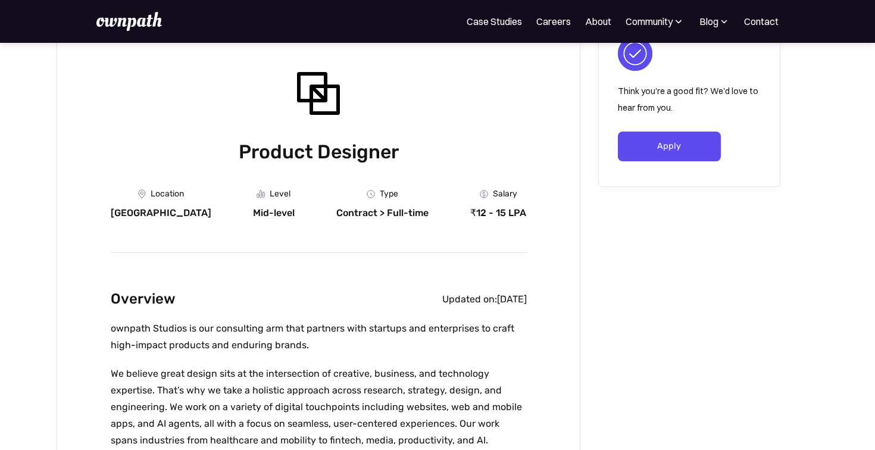
scroll to position [190, 0]
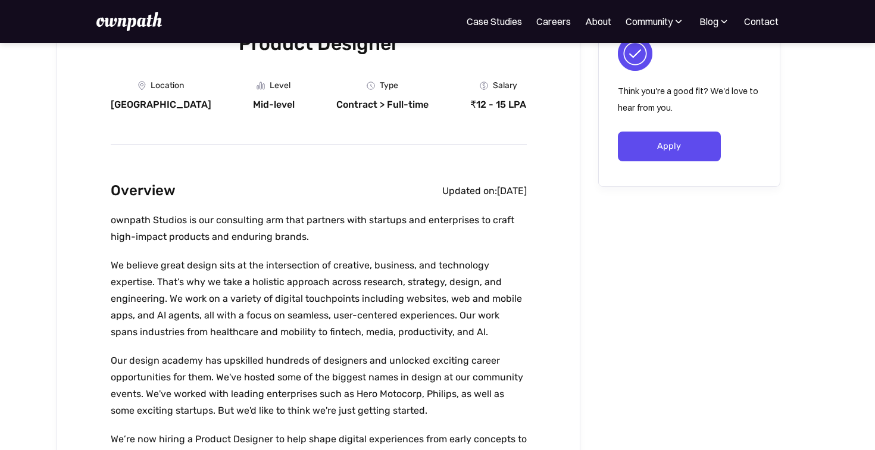
click at [267, 214] on p "ownpath Studios is our consulting arm that partners with startups and enterpris…" at bounding box center [319, 228] width 416 height 33
click at [321, 214] on p "ownpath Studios is our consulting arm that partners with startups and enterpris…" at bounding box center [319, 228] width 416 height 33
click at [348, 223] on p "ownpath Studios is our consulting arm that partners with startups and enterpris…" at bounding box center [319, 228] width 416 height 33
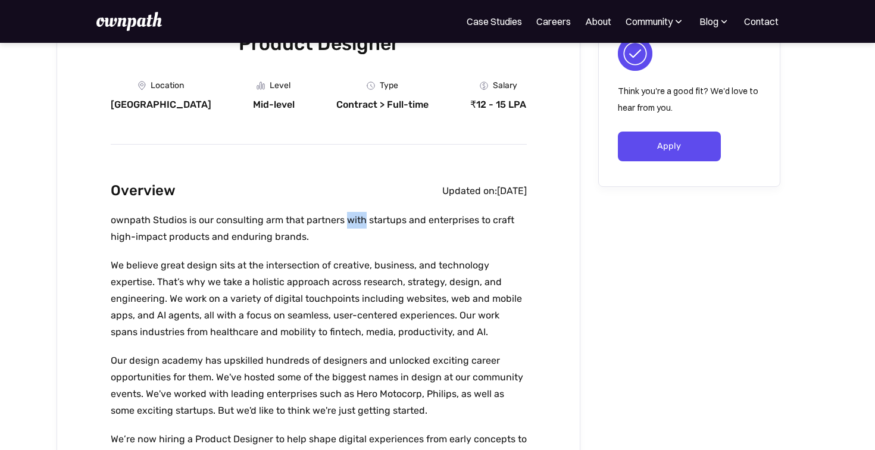
click at [348, 223] on p "ownpath Studios is our consulting arm that partners with startups and enterpris…" at bounding box center [319, 228] width 416 height 33
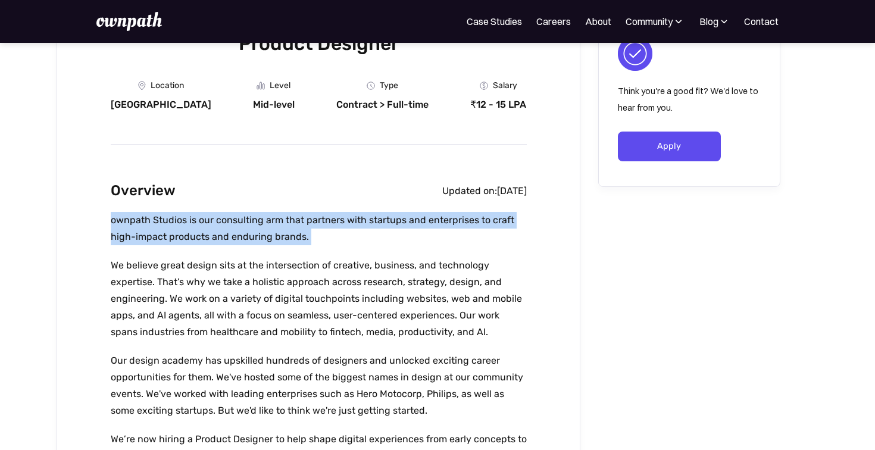
click at [348, 223] on p "ownpath Studios is our consulting arm that partners with startups and enterpris…" at bounding box center [319, 228] width 416 height 33
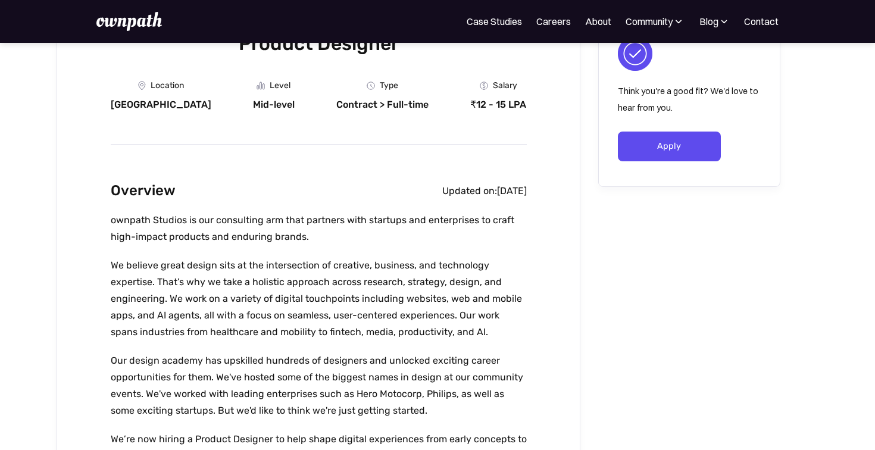
click at [265, 276] on p "We believe great design sits at the intersection of creative, business, and tec…" at bounding box center [319, 298] width 416 height 83
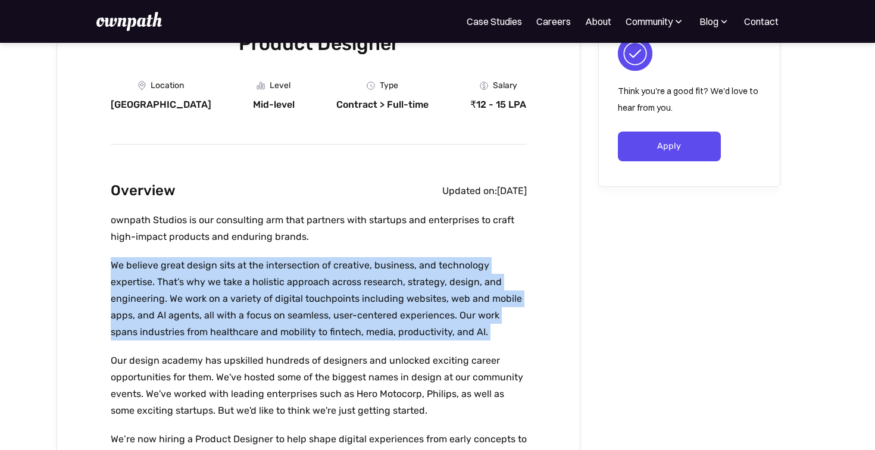
click at [265, 276] on p "We believe great design sits at the intersection of creative, business, and tec…" at bounding box center [319, 298] width 416 height 83
click at [265, 274] on p "We believe great design sits at the intersection of creative, business, and tec…" at bounding box center [319, 298] width 416 height 83
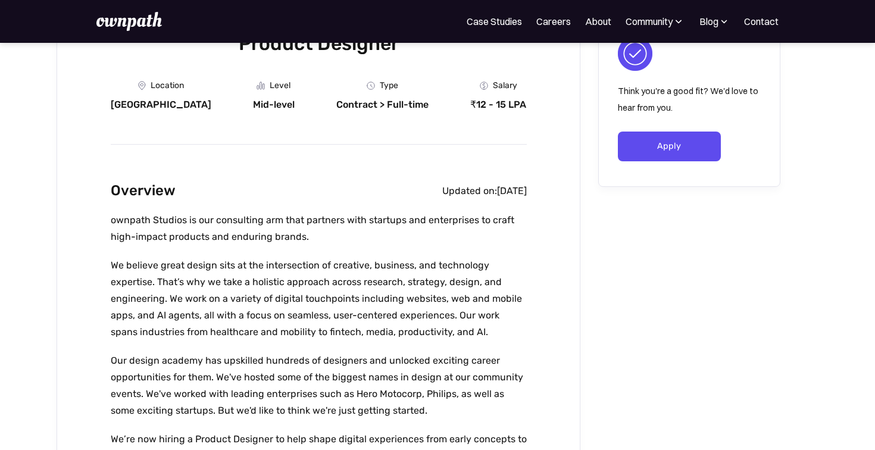
click at [311, 260] on p "We believe great design sits at the intersection of creative, business, and tec…" at bounding box center [319, 298] width 416 height 83
click at [332, 261] on p "We believe great design sits at the intersection of creative, business, and tec…" at bounding box center [319, 298] width 416 height 83
click at [93, 23] on div "For Companies Case Studies Careers About Community Events Resources Design Resi…" at bounding box center [437, 21] width 875 height 43
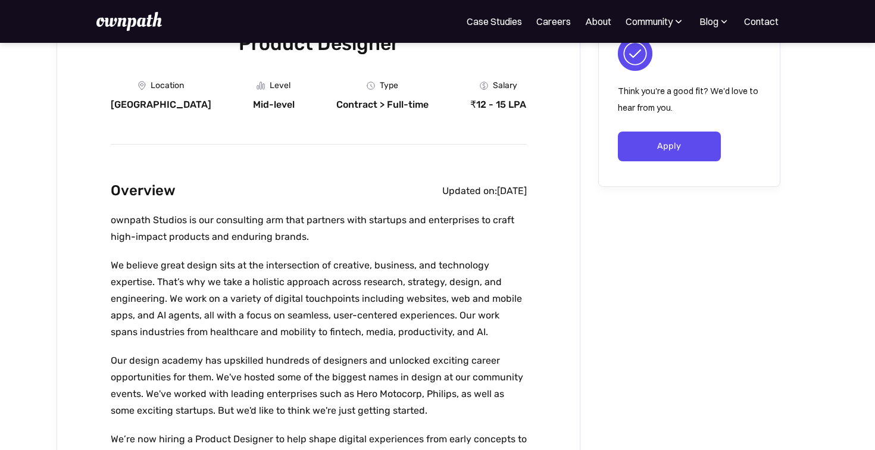
click at [99, 23] on img at bounding box center [128, 21] width 65 height 19
